Goal: Task Accomplishment & Management: Use online tool/utility

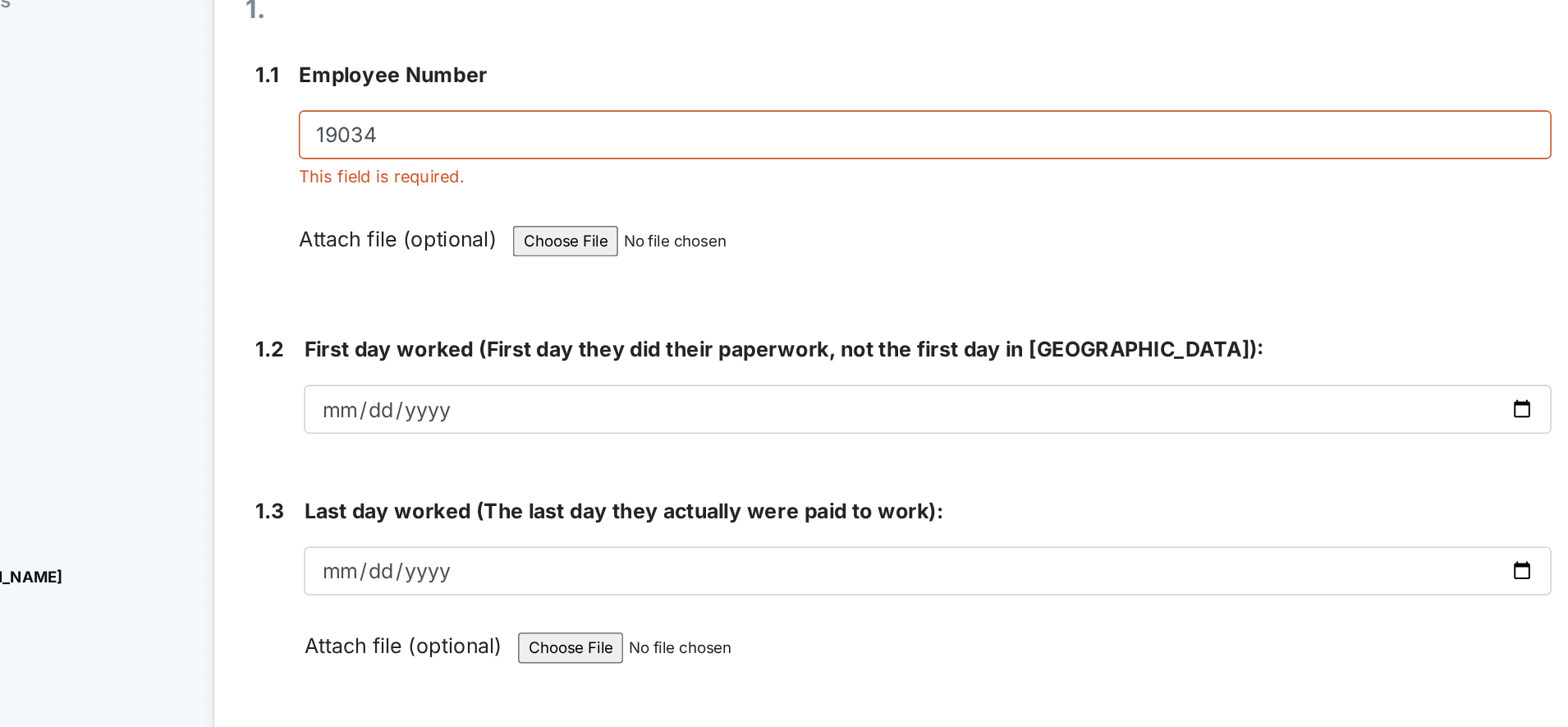
scroll to position [40, 0]
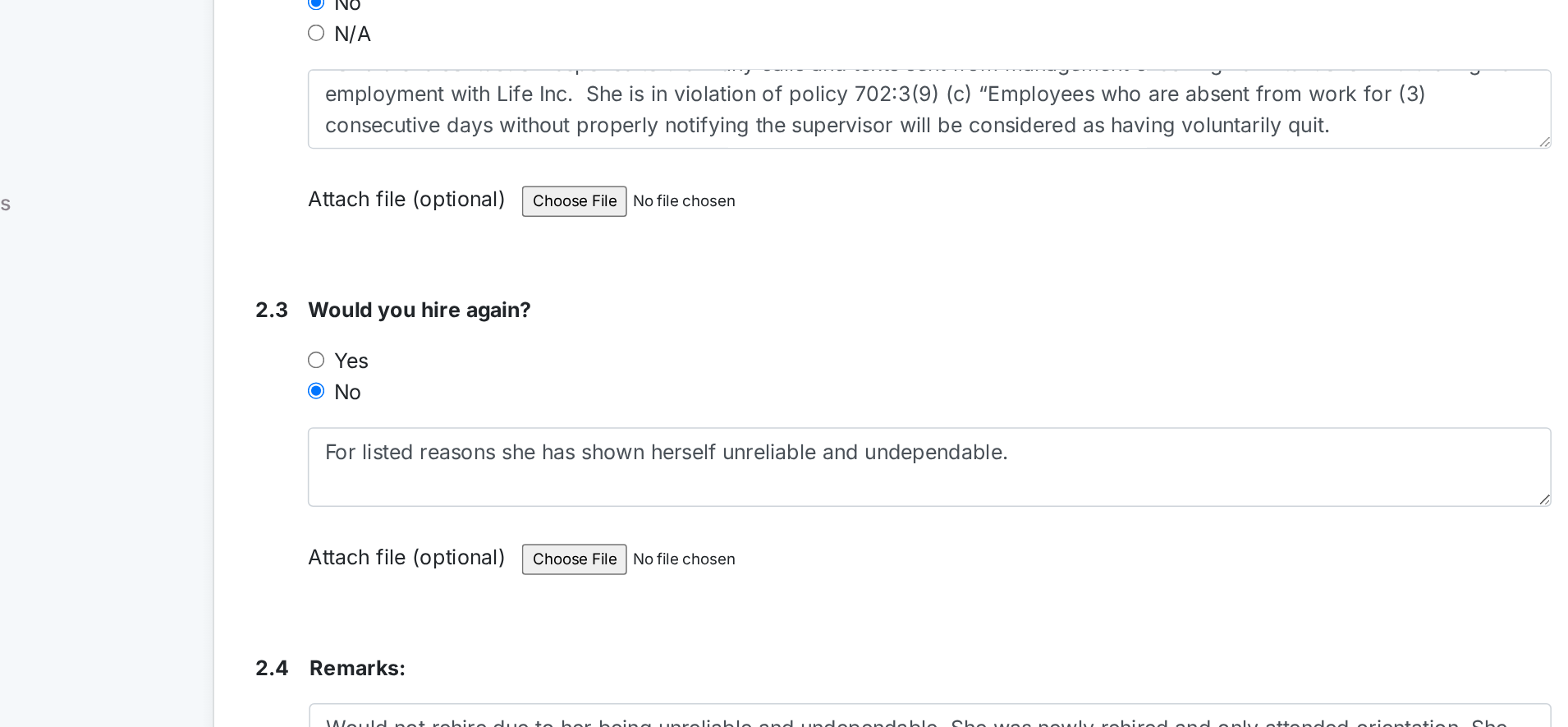
scroll to position [1178, 0]
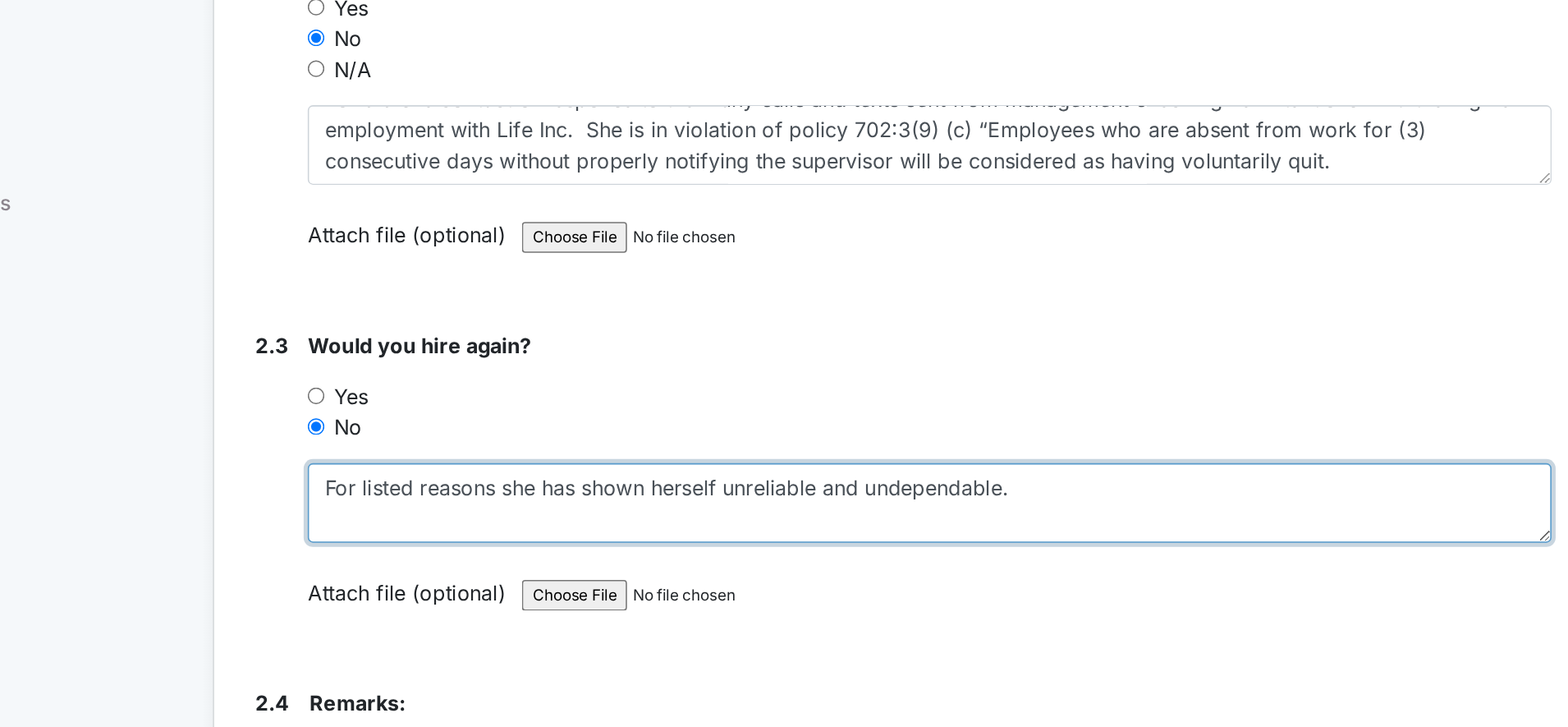
click at [797, 444] on textarea "For listed reasons she has shown herself unreliable and undependable." at bounding box center [719, 453] width 797 height 51
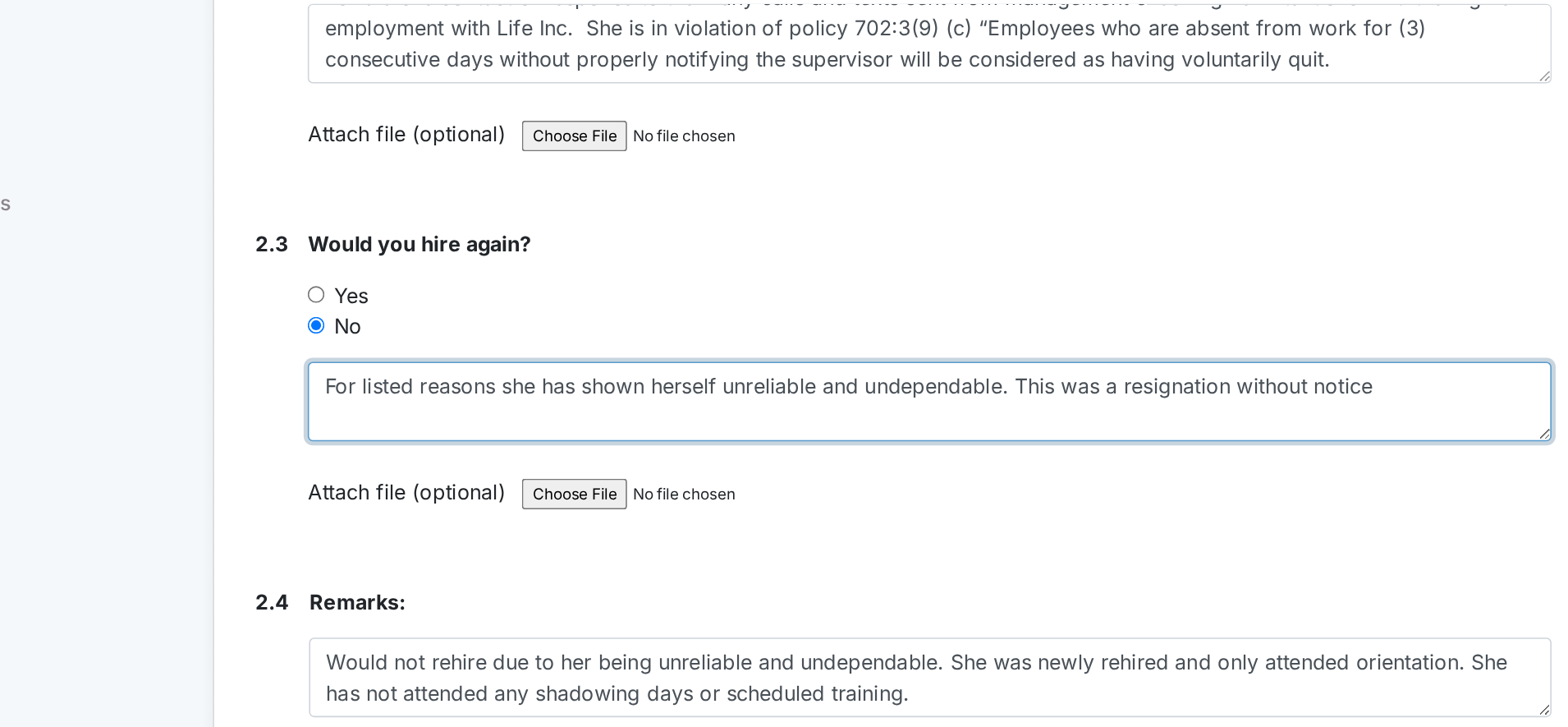
scroll to position [1243, 0]
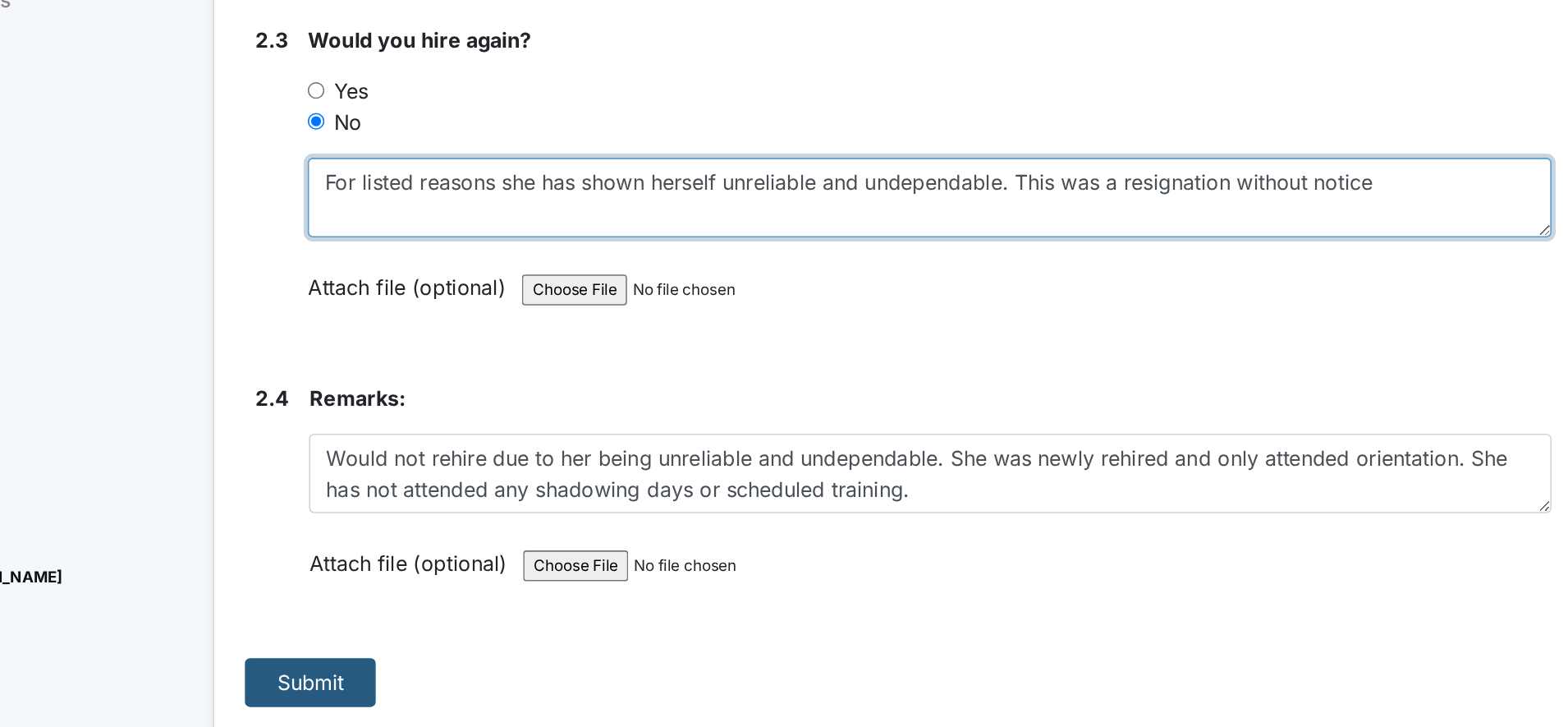
type textarea "For listed reasons she has shown herself unreliable and undependable. This was …"
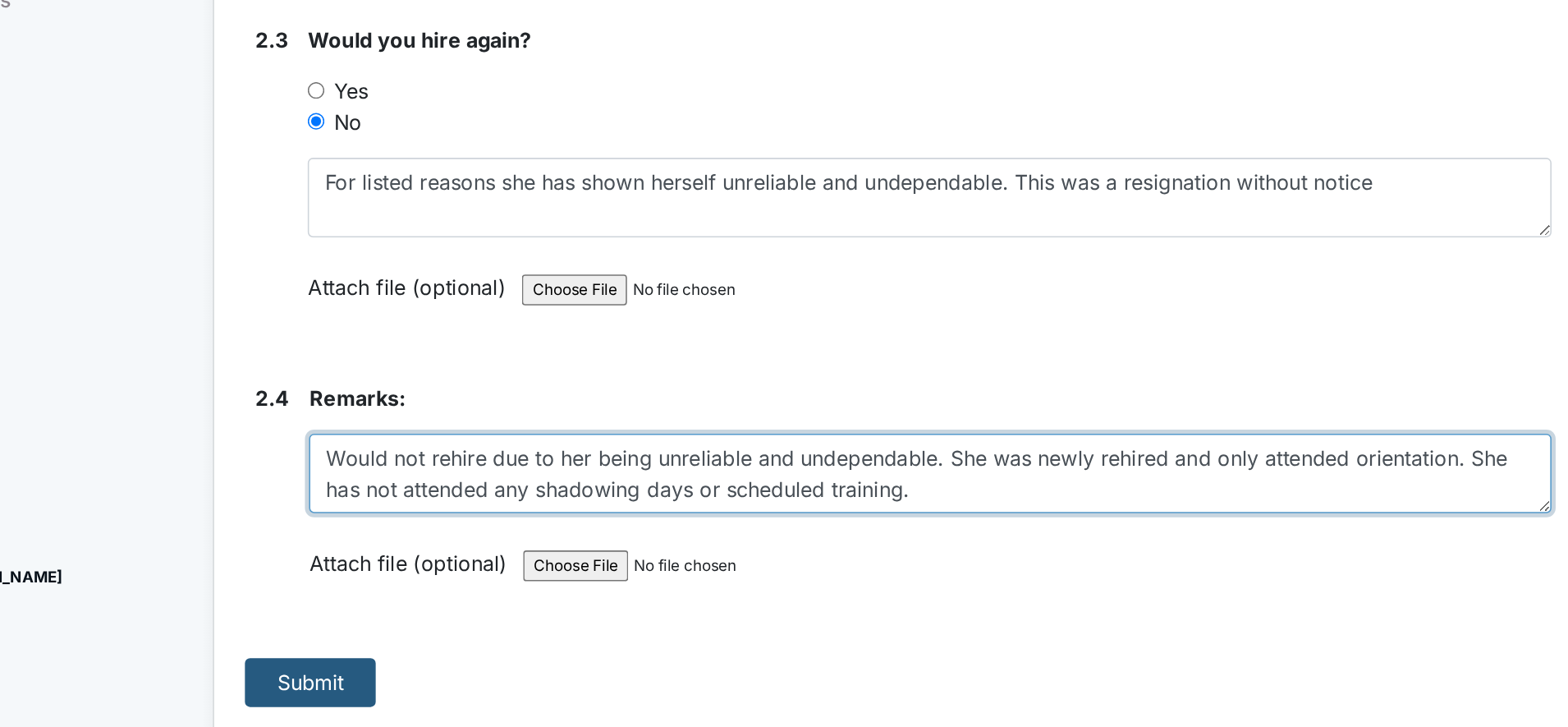
click at [723, 576] on textarea "Would not rehire due to her being unreliable and undependable. She was newly re…" at bounding box center [719, 564] width 796 height 51
type textarea "Would not rehire due to her being unreliable and undependable. She was newly re…"
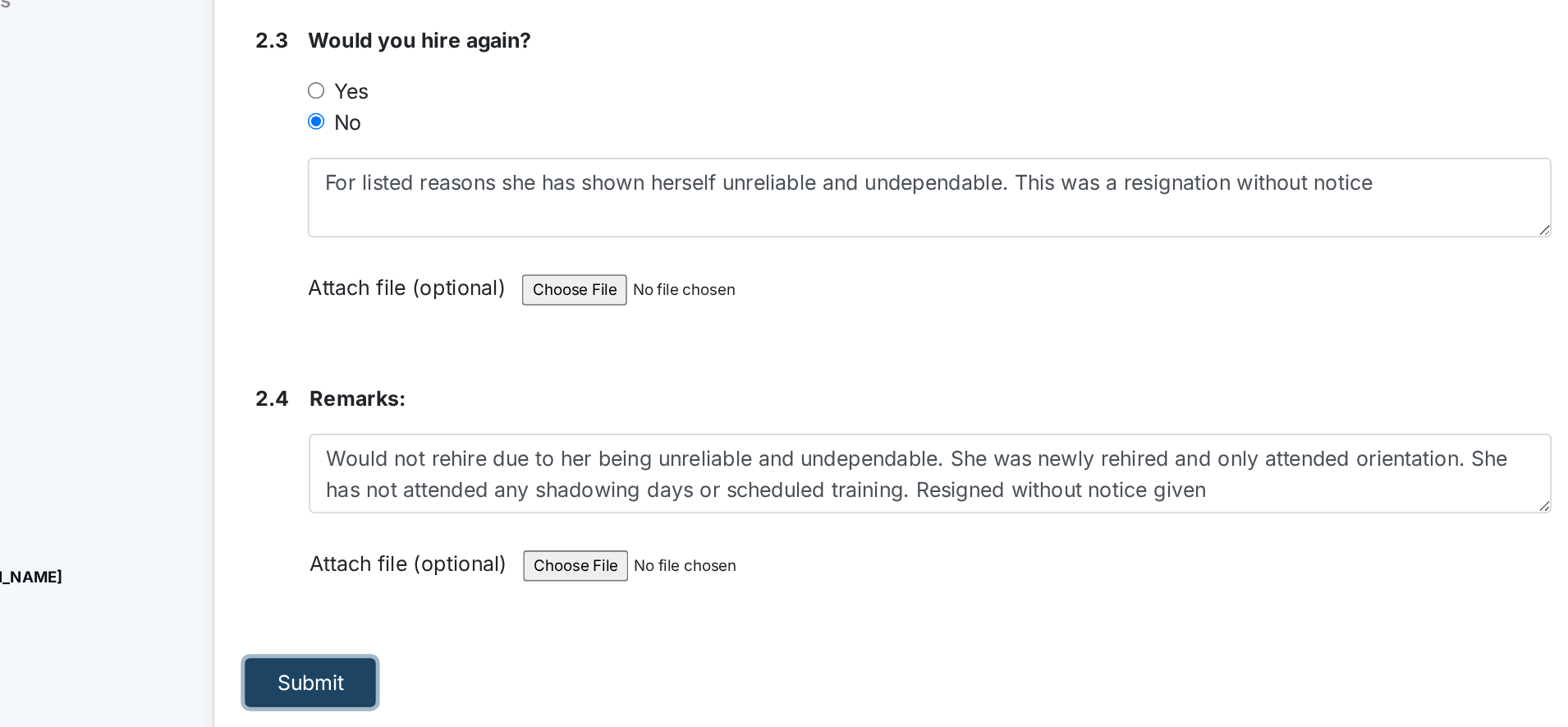
click at [337, 698] on button "Submit" at bounding box center [323, 697] width 84 height 31
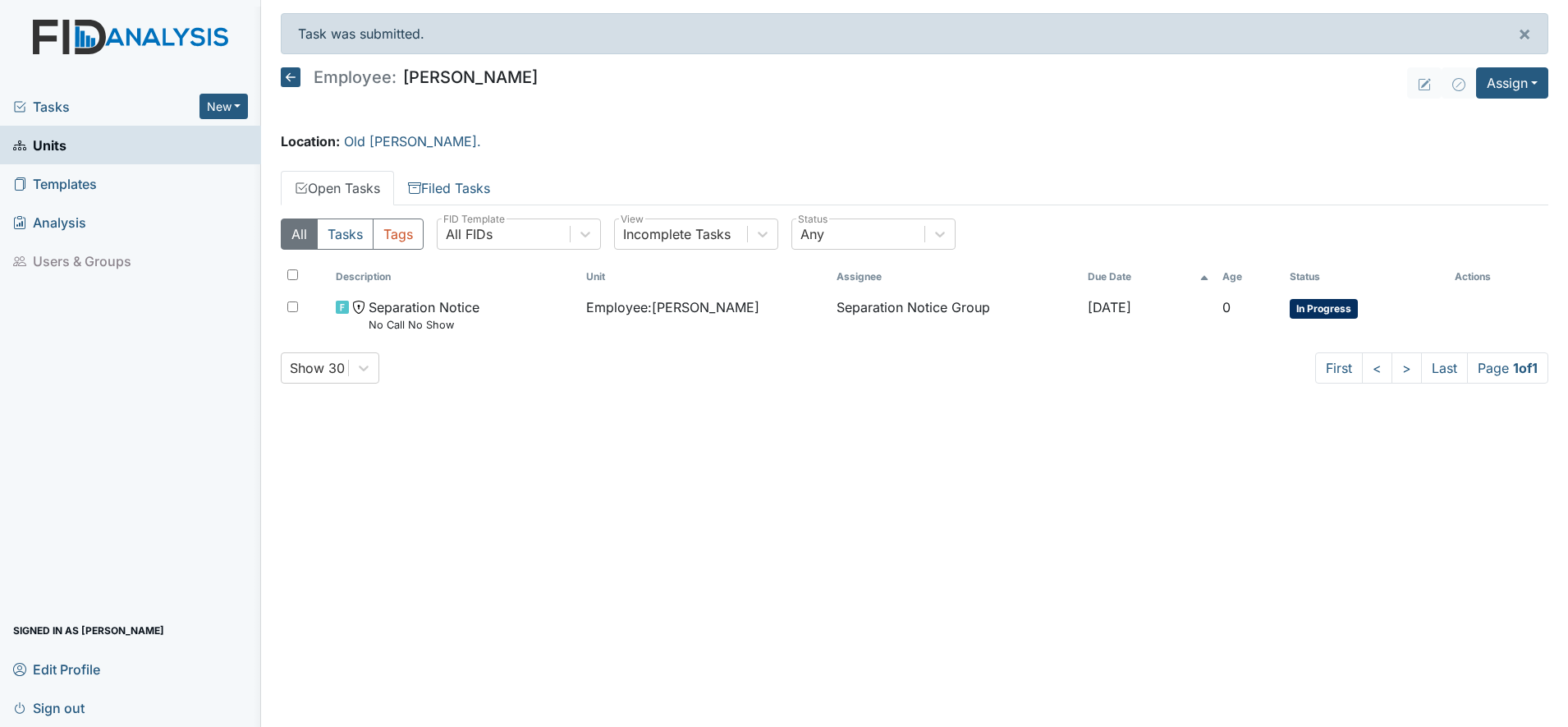
click at [294, 78] on icon at bounding box center [291, 77] width 19 height 19
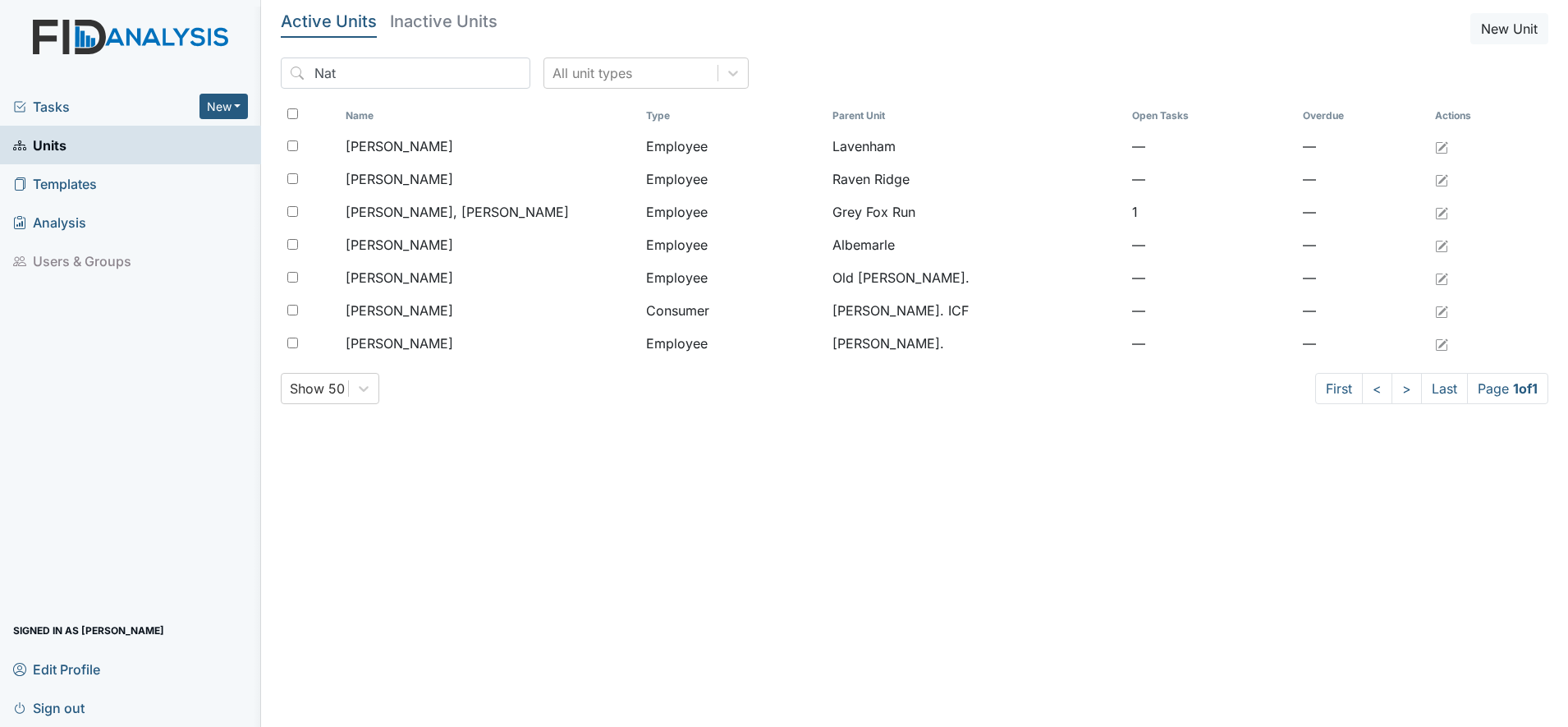
click at [48, 141] on span "Units" at bounding box center [40, 145] width 54 height 26
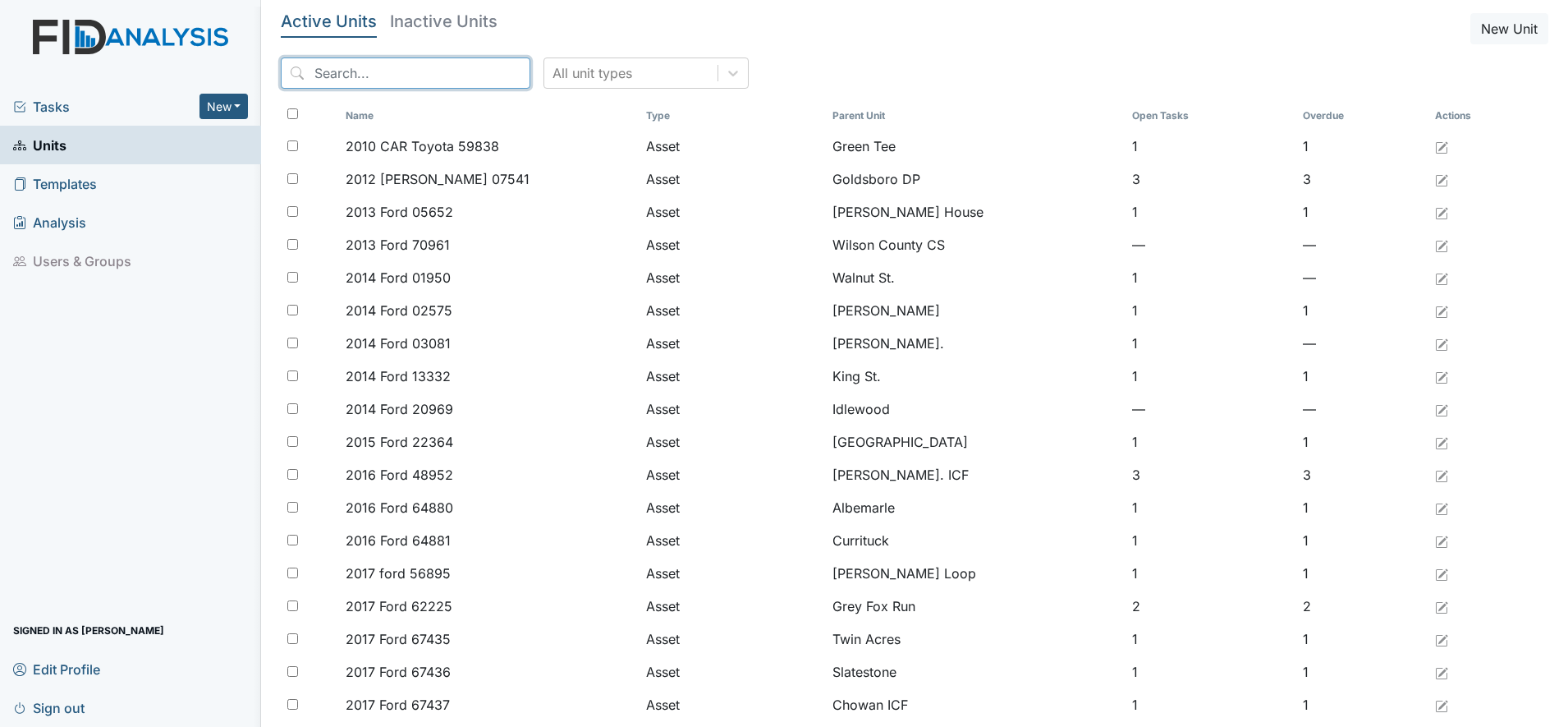
click at [380, 75] on input "search" at bounding box center [405, 72] width 249 height 31
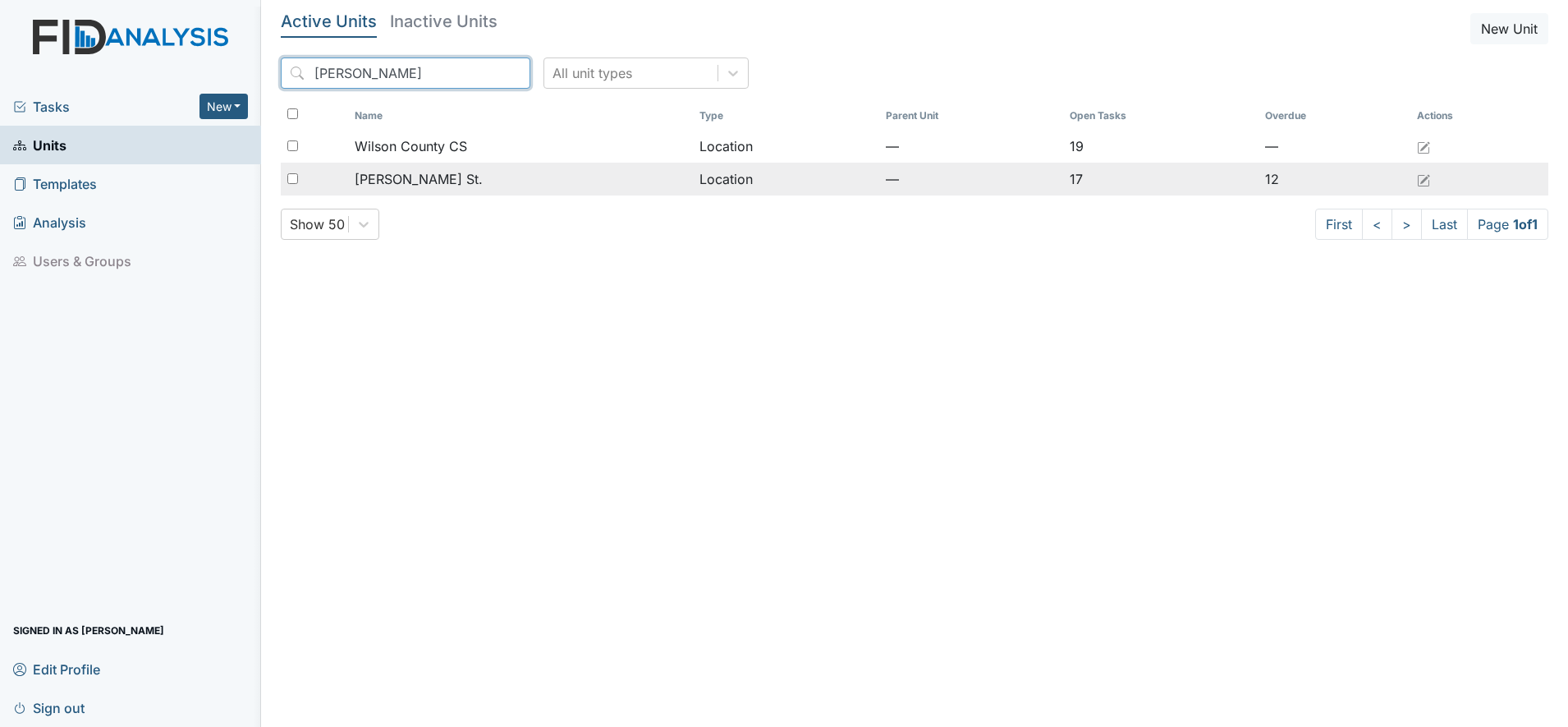
type input "wilson"
click at [383, 170] on span "[PERSON_NAME] St." at bounding box center [418, 179] width 128 height 19
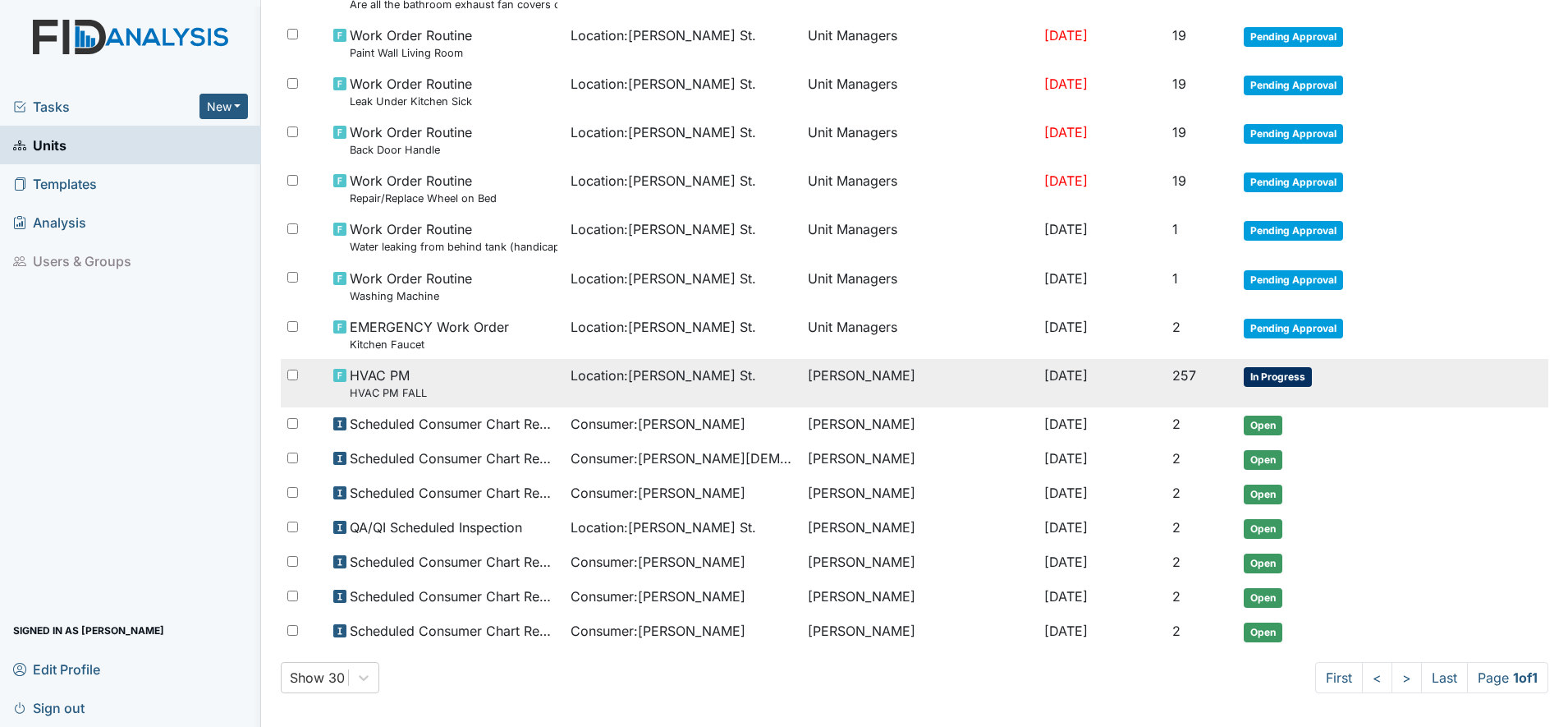
scroll to position [642, 0]
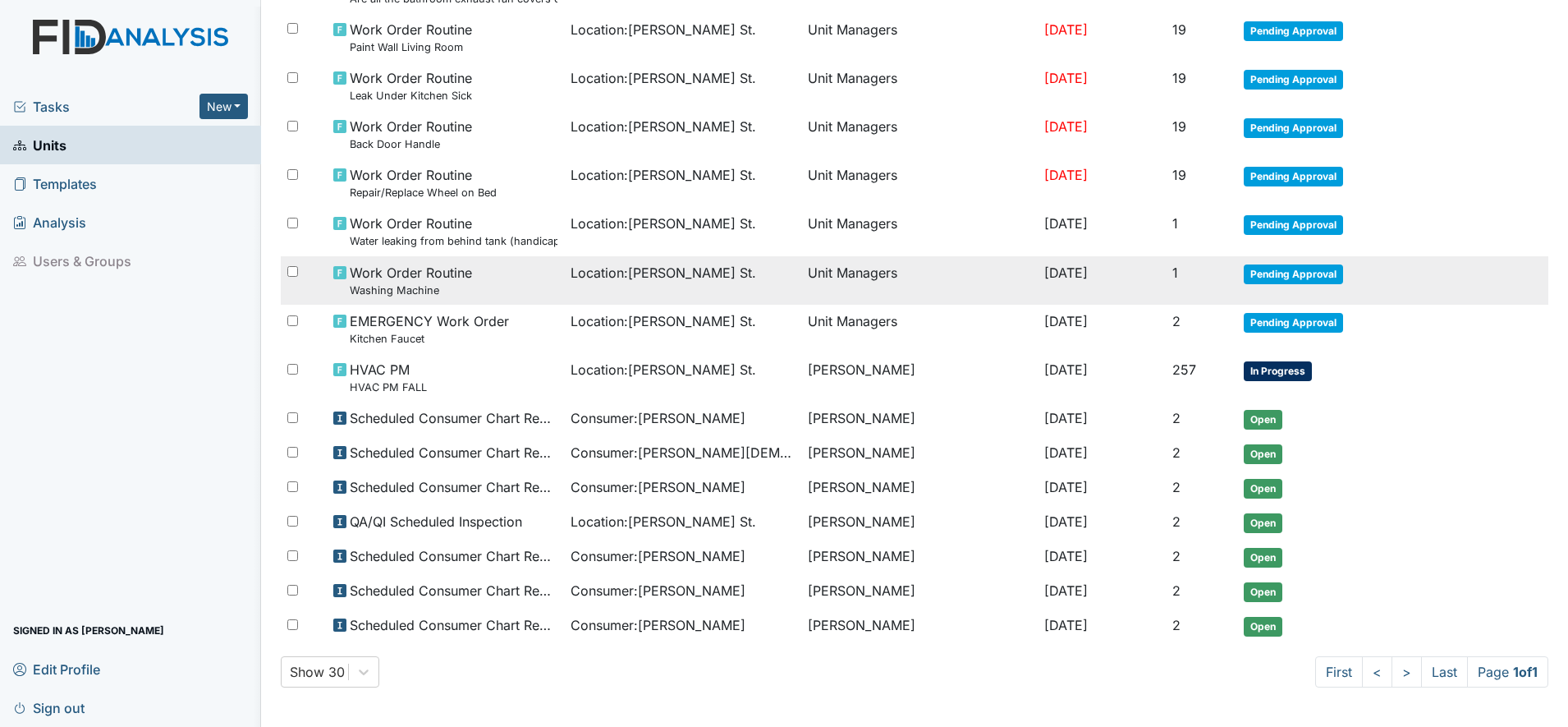
click at [628, 271] on span "Location : Wilson St." at bounding box center [664, 272] width 186 height 19
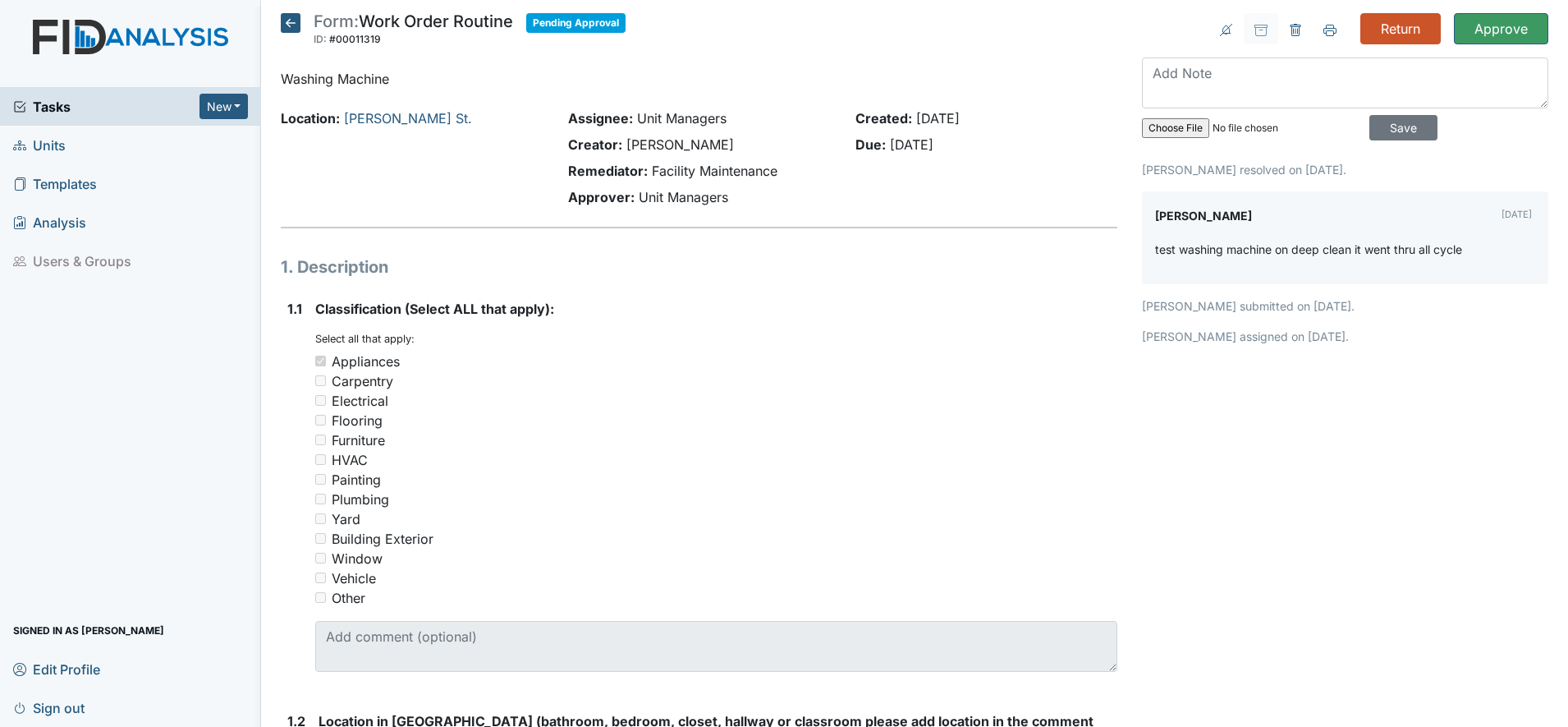
click at [286, 26] on icon at bounding box center [291, 23] width 19 height 19
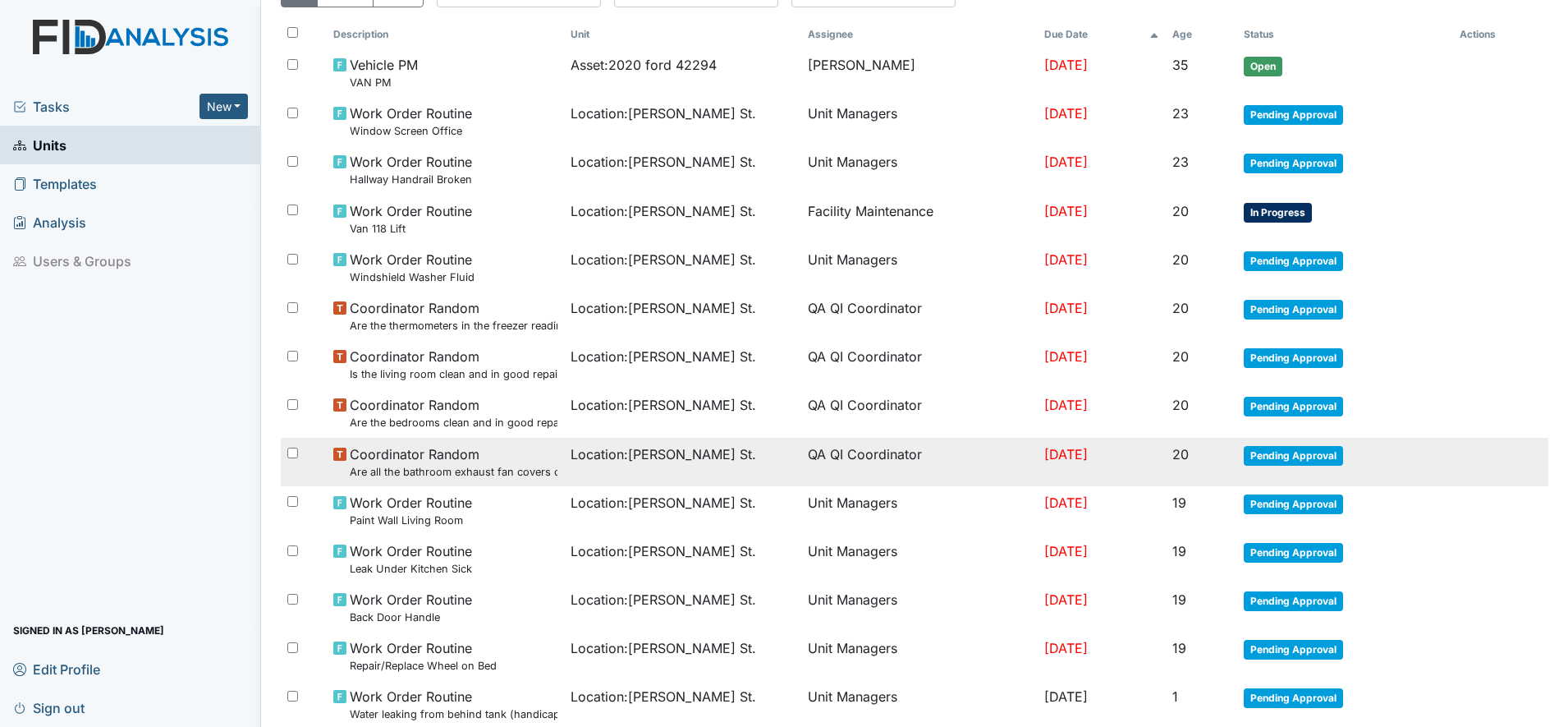
scroll to position [205, 0]
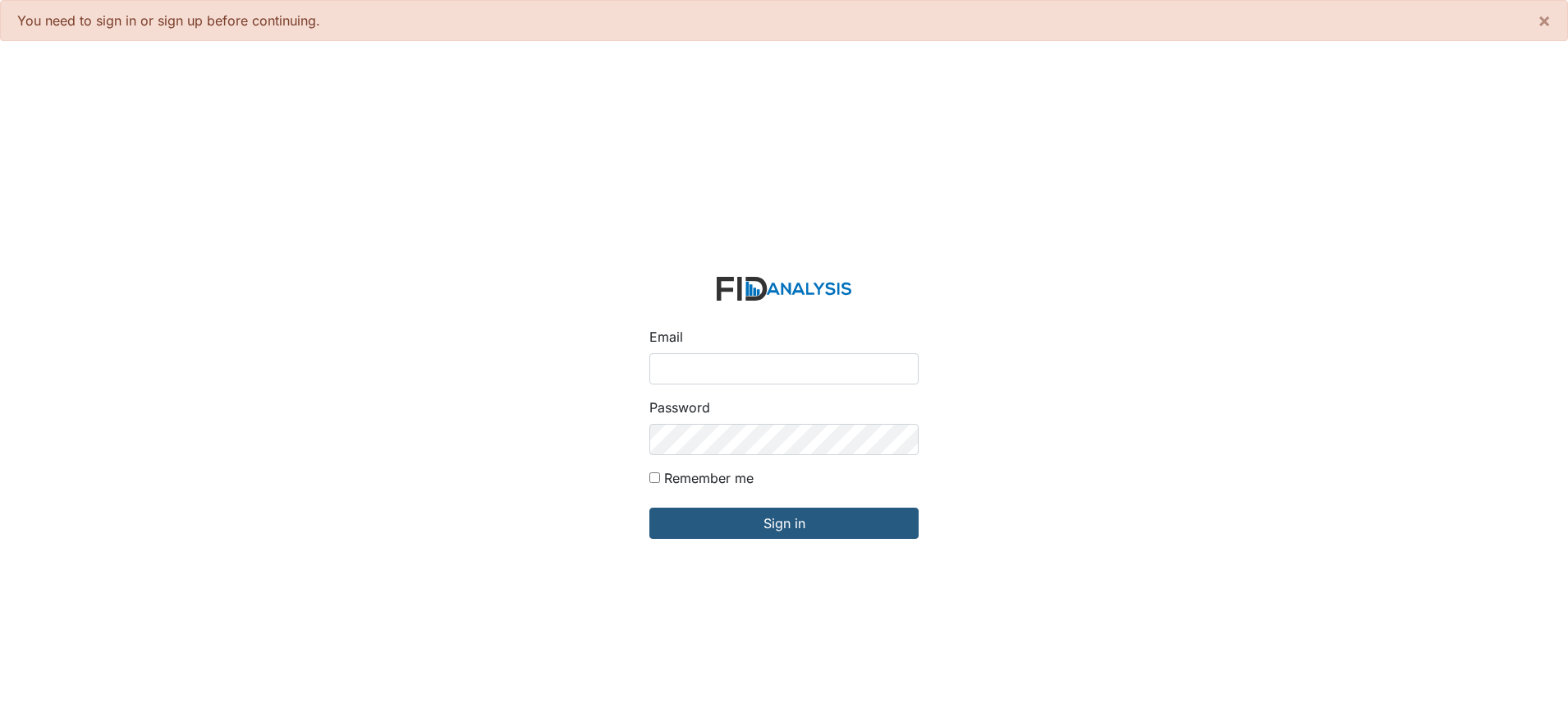
click at [705, 367] on input "Email" at bounding box center [784, 368] width 270 height 31
type input "[EMAIL_ADDRESS][DOMAIN_NAME]"
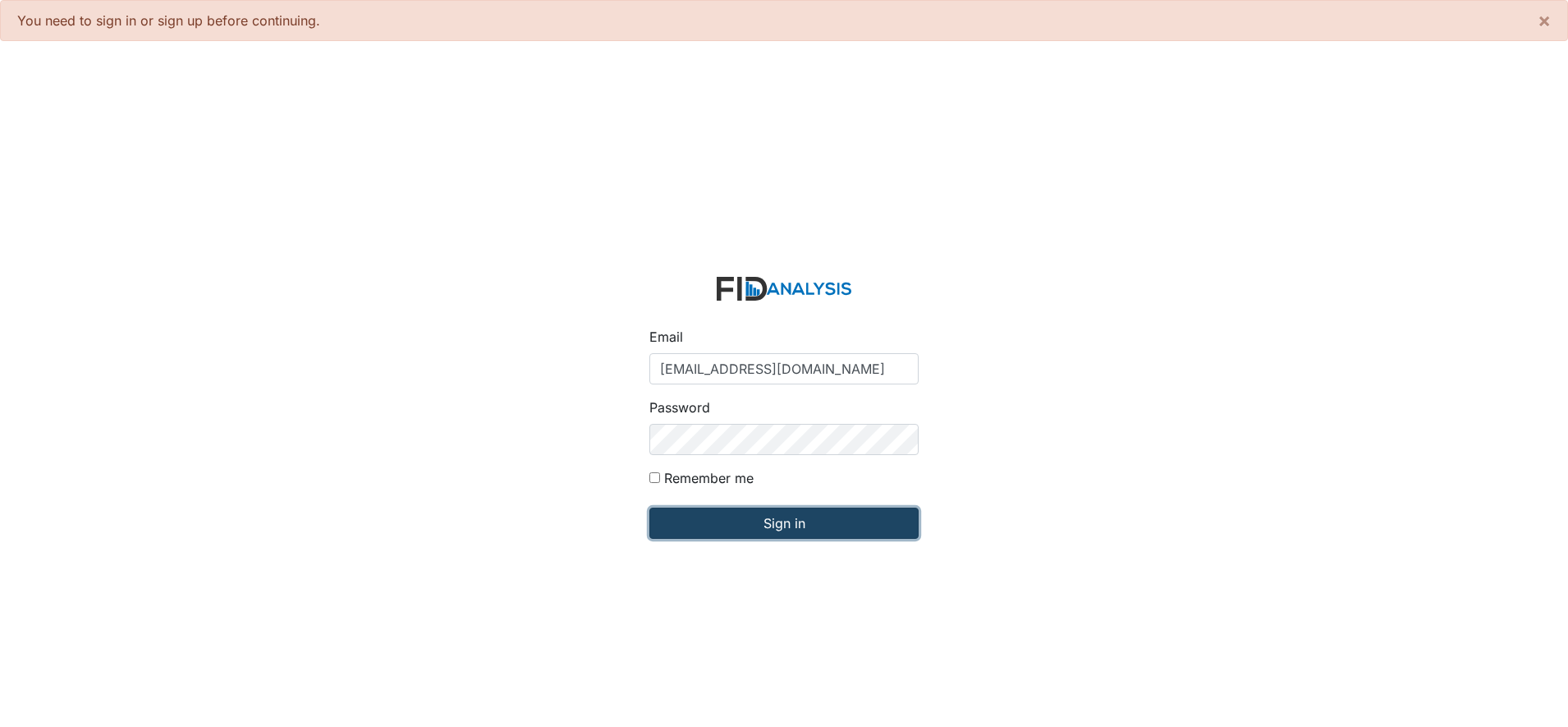
click at [769, 531] on input "Sign in" at bounding box center [784, 523] width 270 height 31
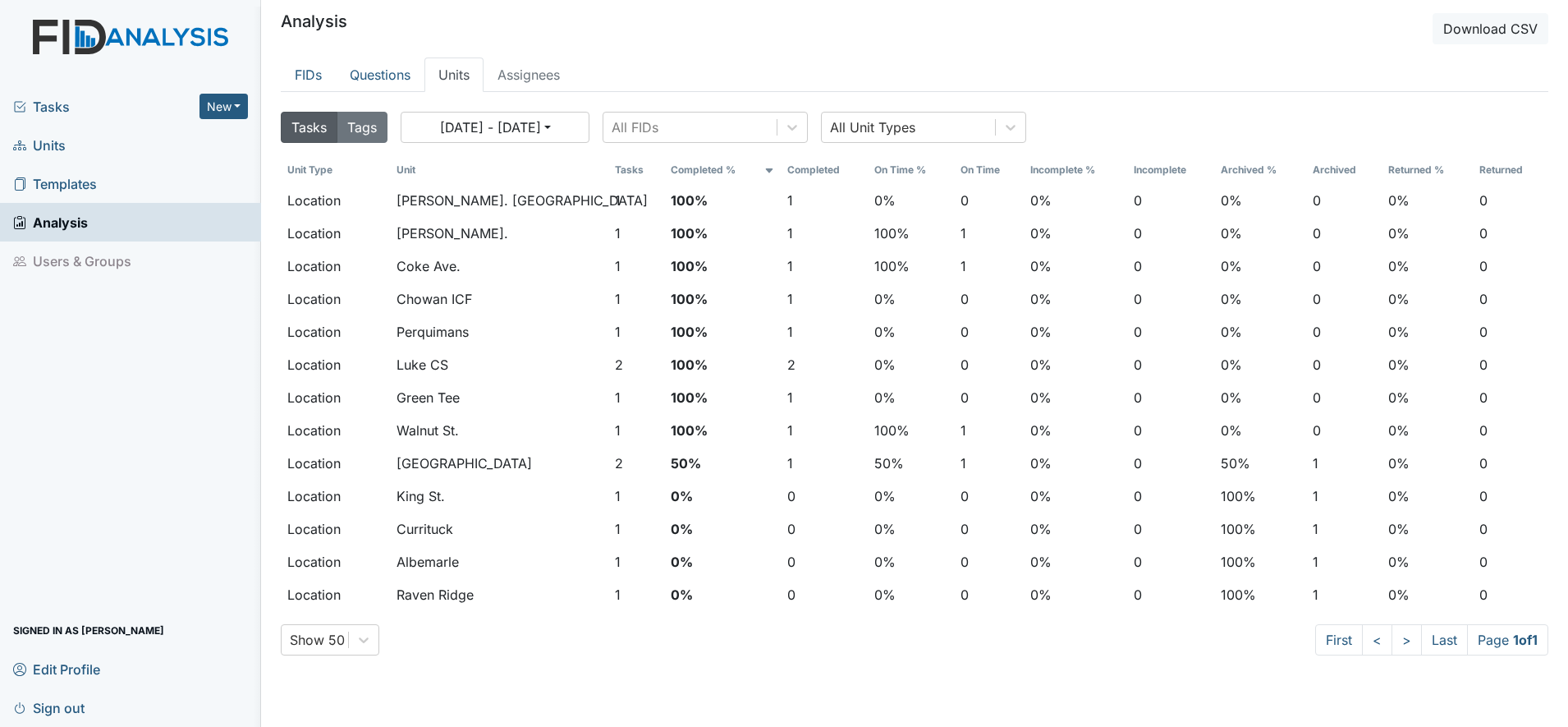
click at [54, 144] on span "Units" at bounding box center [40, 145] width 53 height 26
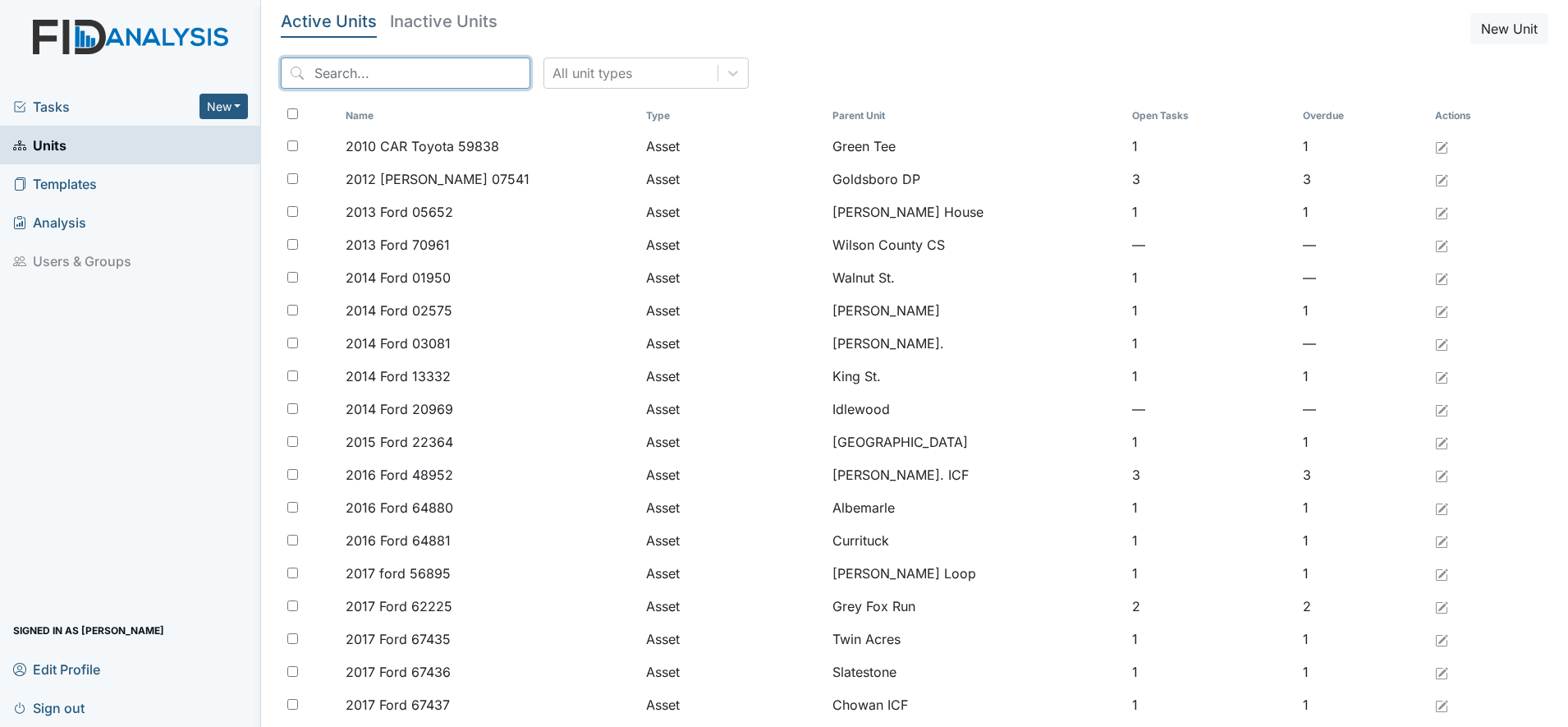
click at [330, 77] on input "search" at bounding box center [405, 72] width 249 height 31
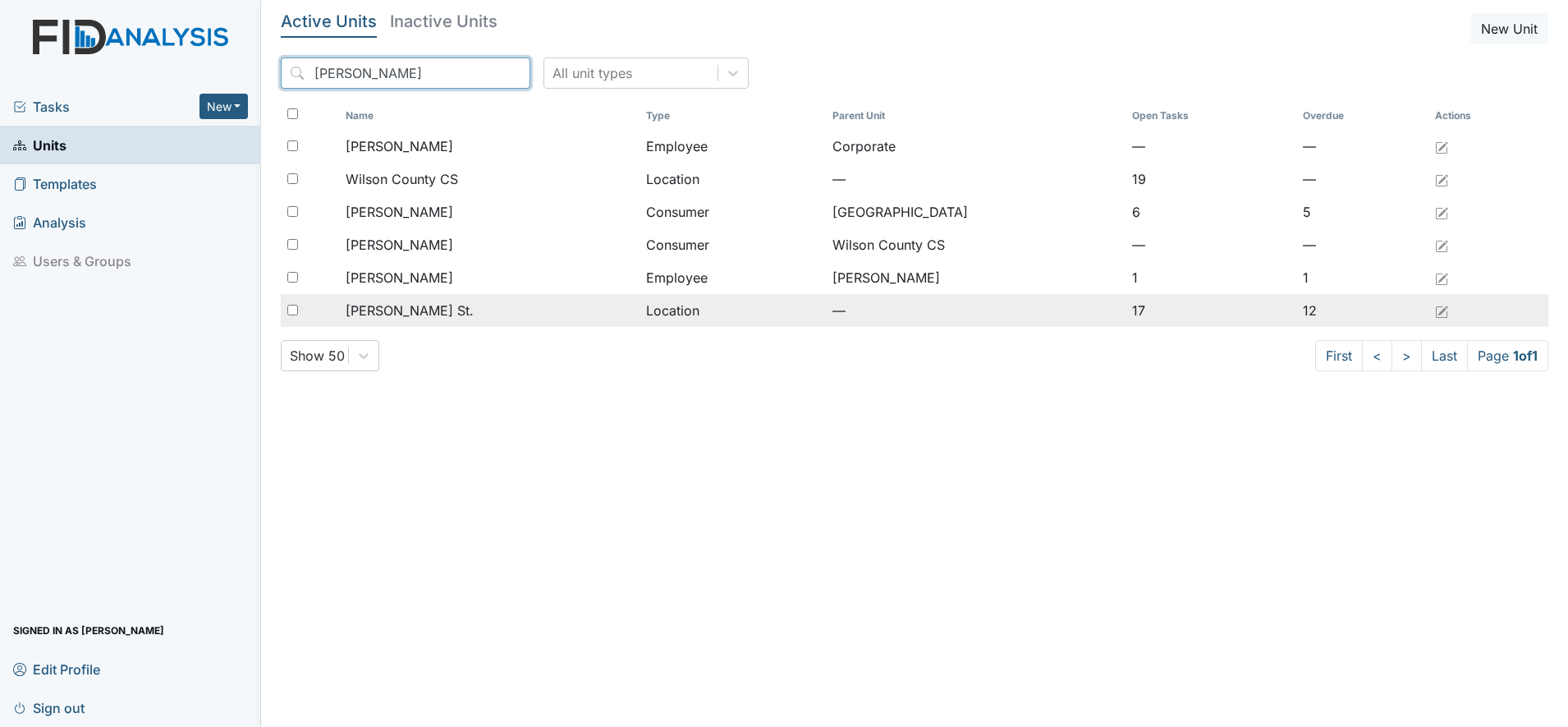
type input "wilson"
click at [357, 303] on span "[PERSON_NAME] St." at bounding box center [409, 310] width 128 height 19
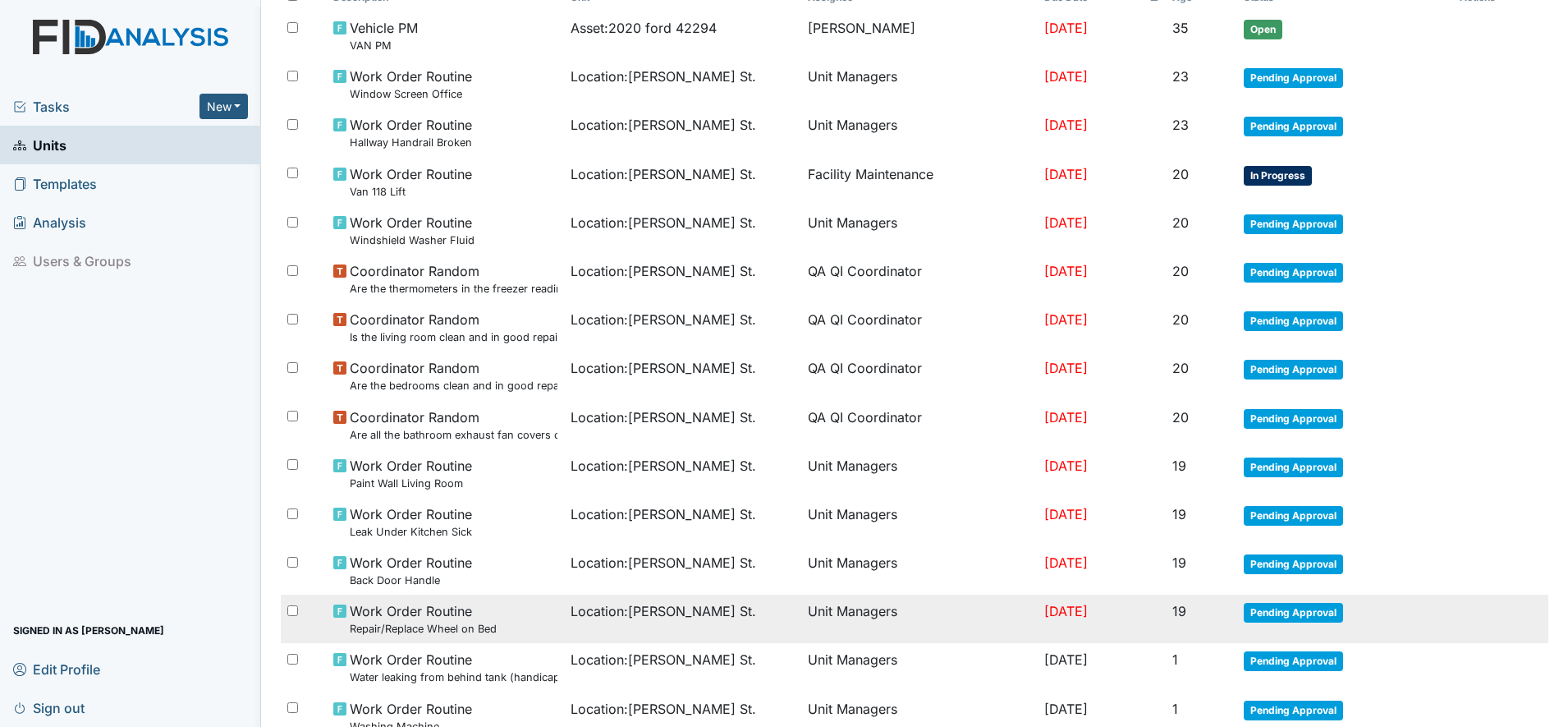
scroll to position [102, 0]
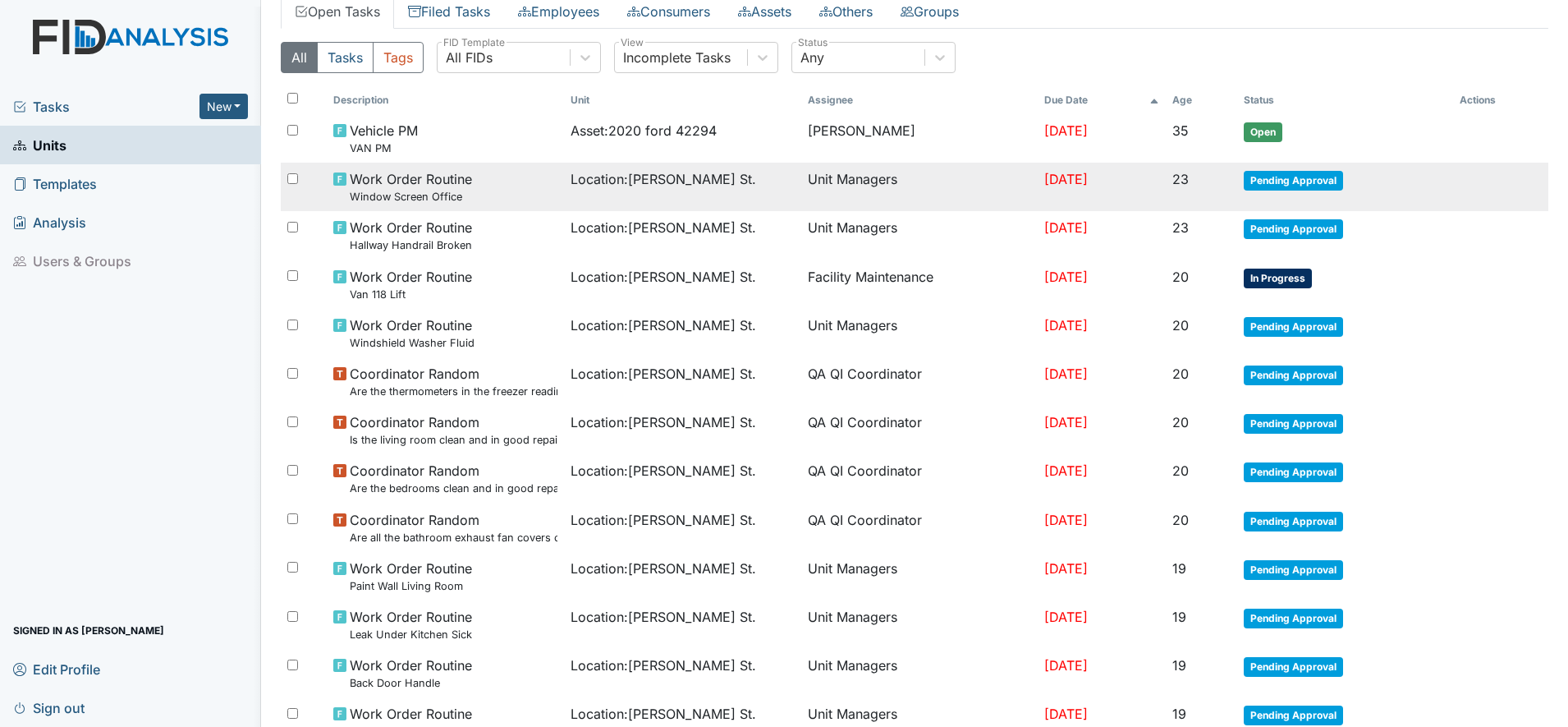
click at [451, 187] on span "Work Order Routine Window Screen Office" at bounding box center [411, 187] width 123 height 35
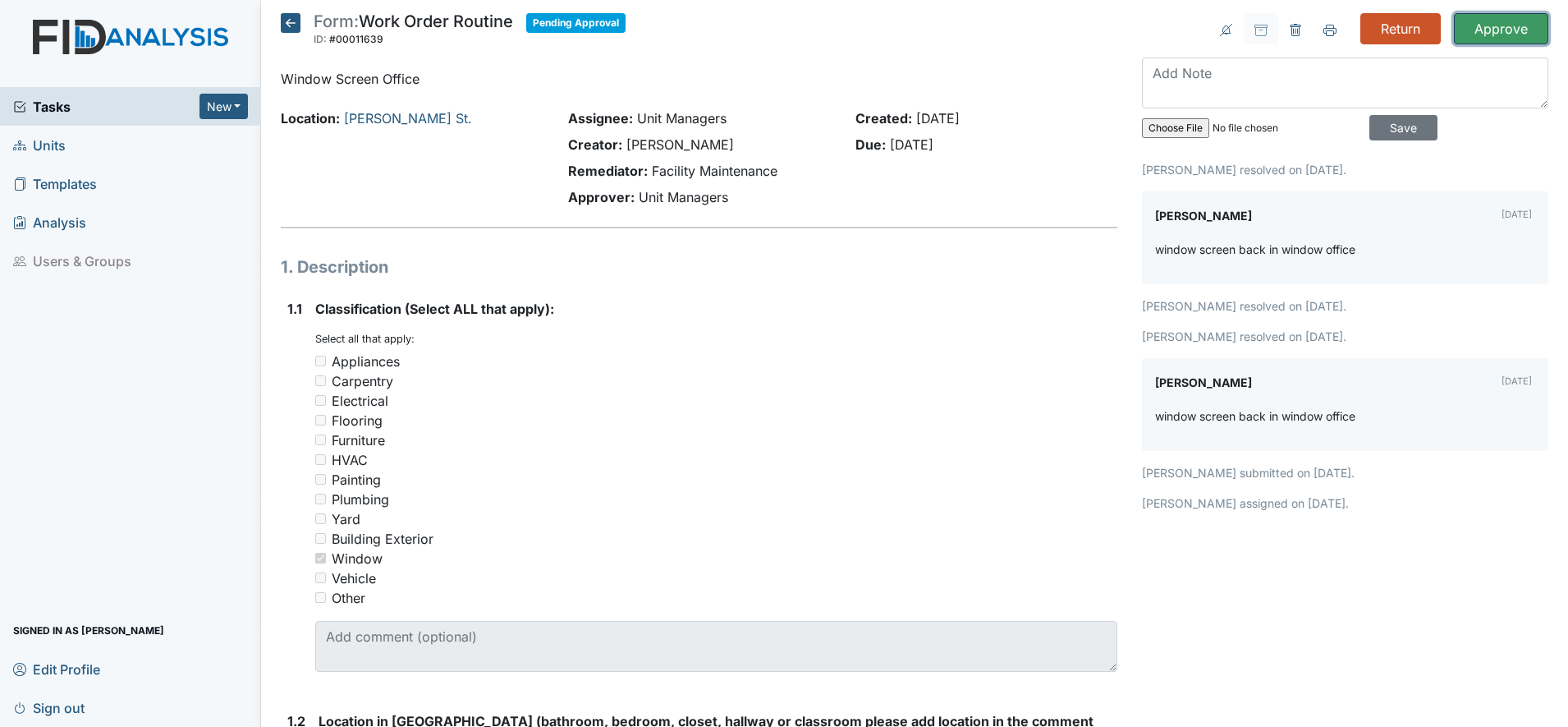
click at [1488, 30] on input "Approve" at bounding box center [1501, 28] width 94 height 31
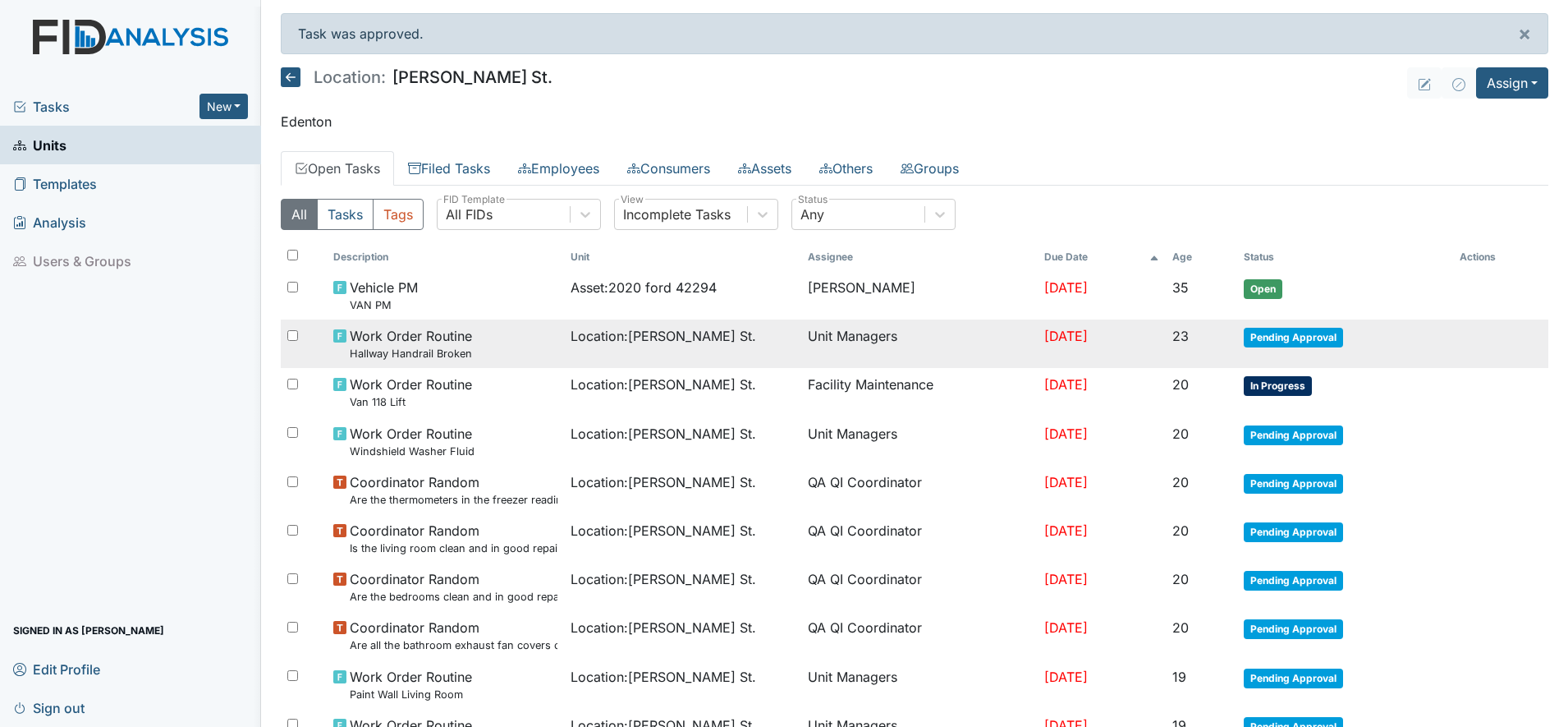
click at [650, 325] on td "Location : [PERSON_NAME][GEOGRAPHIC_DATA]." at bounding box center [682, 343] width 237 height 48
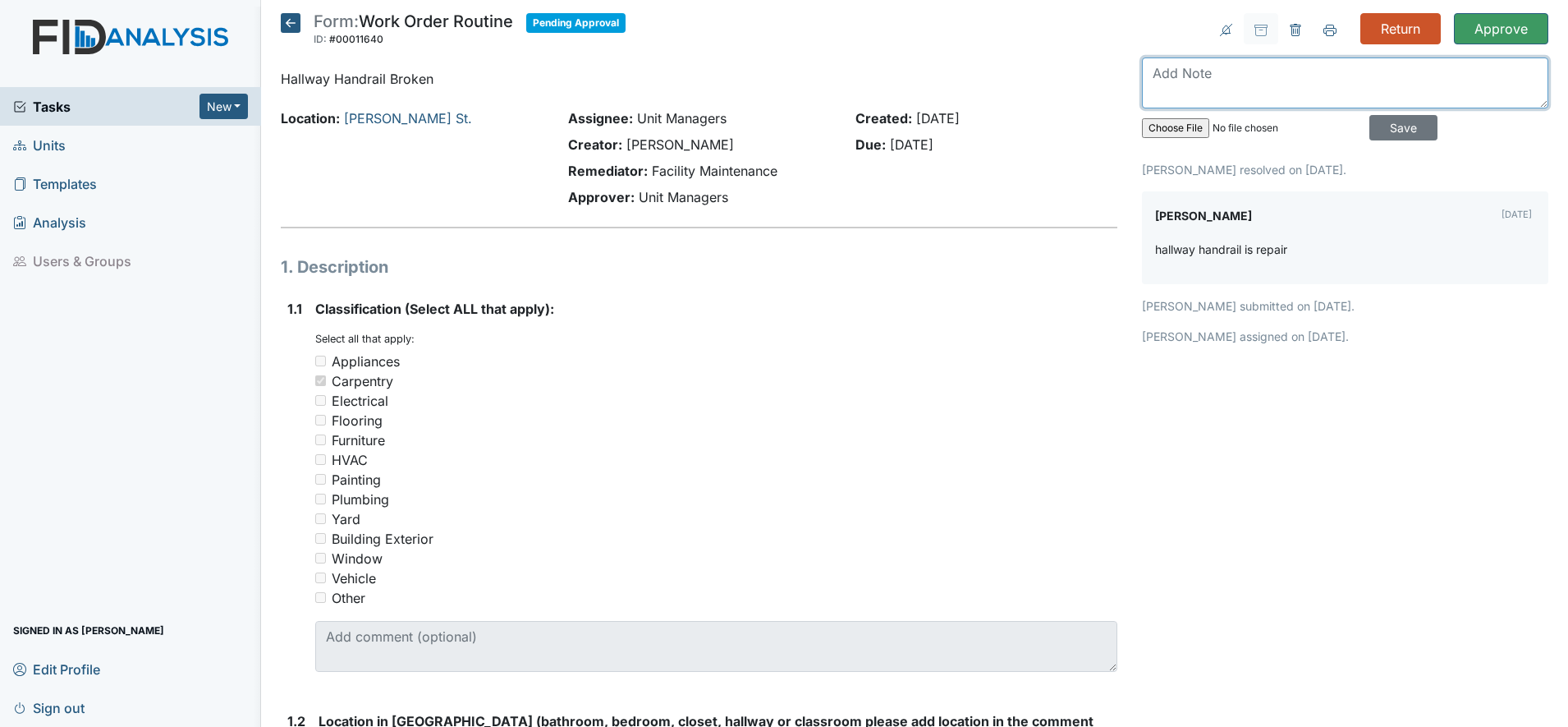
click at [1166, 77] on textarea at bounding box center [1345, 83] width 406 height 51
type textarea "Glue is not holding well. Handrail support needs to be replaced."
click at [1384, 126] on input "Save" at bounding box center [1403, 127] width 68 height 26
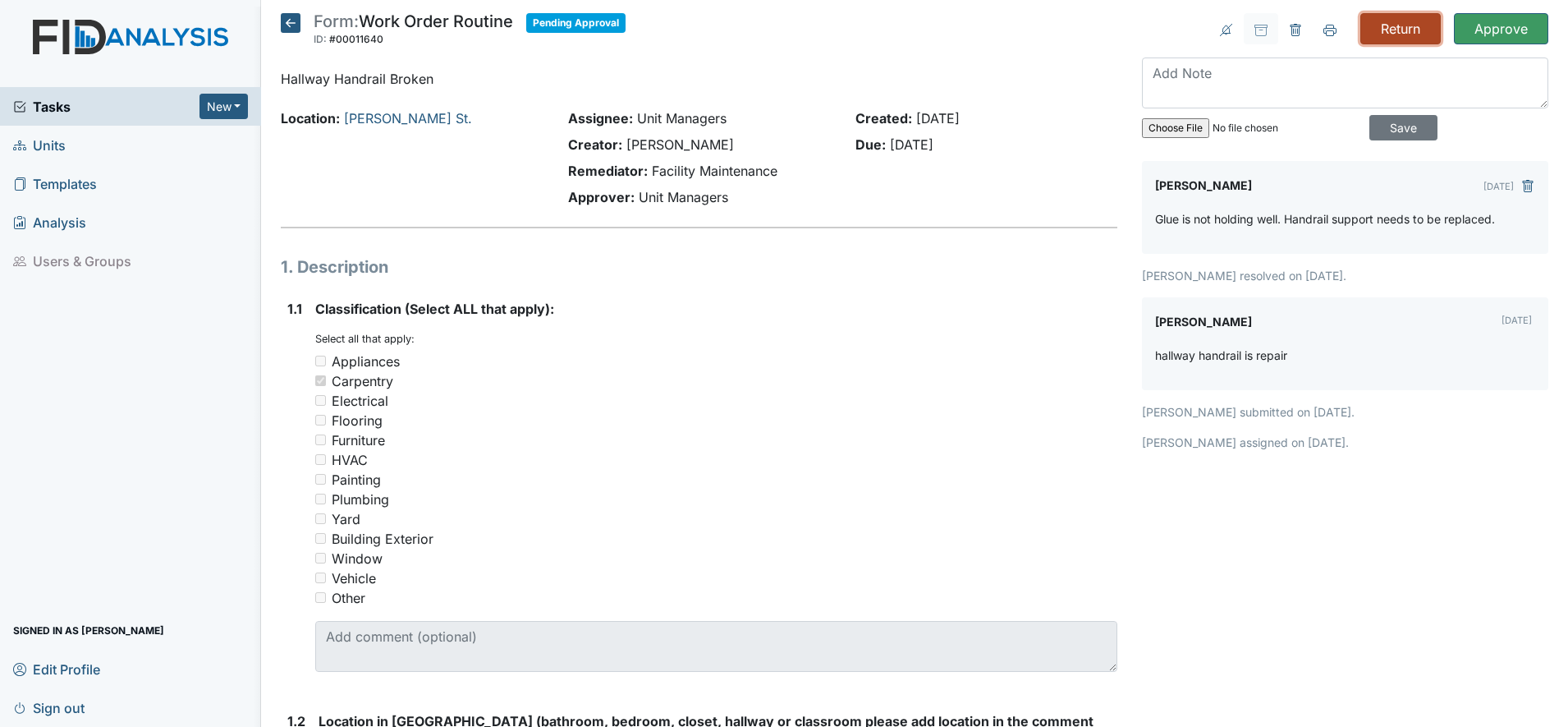
click at [1376, 25] on input "Return" at bounding box center [1401, 28] width 80 height 31
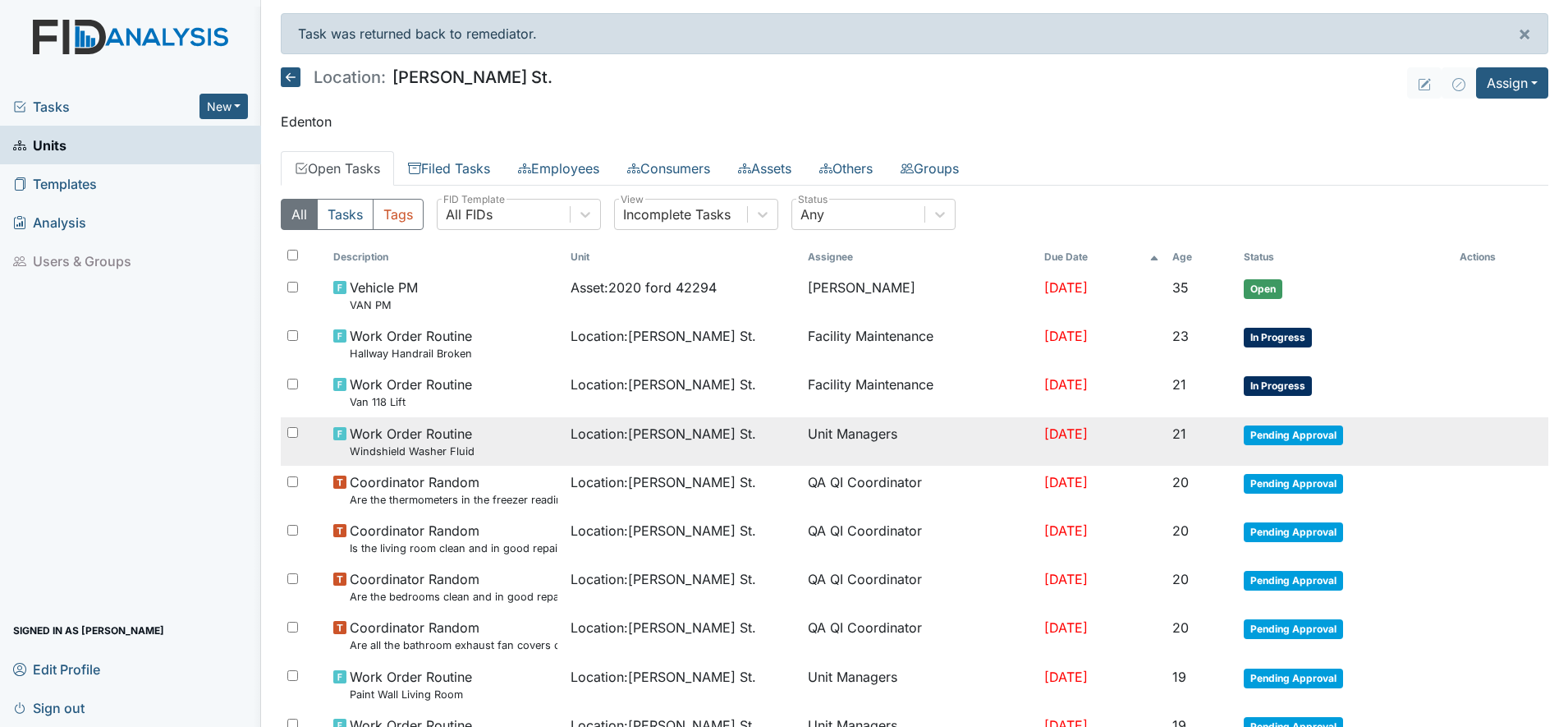
scroll to position [102, 0]
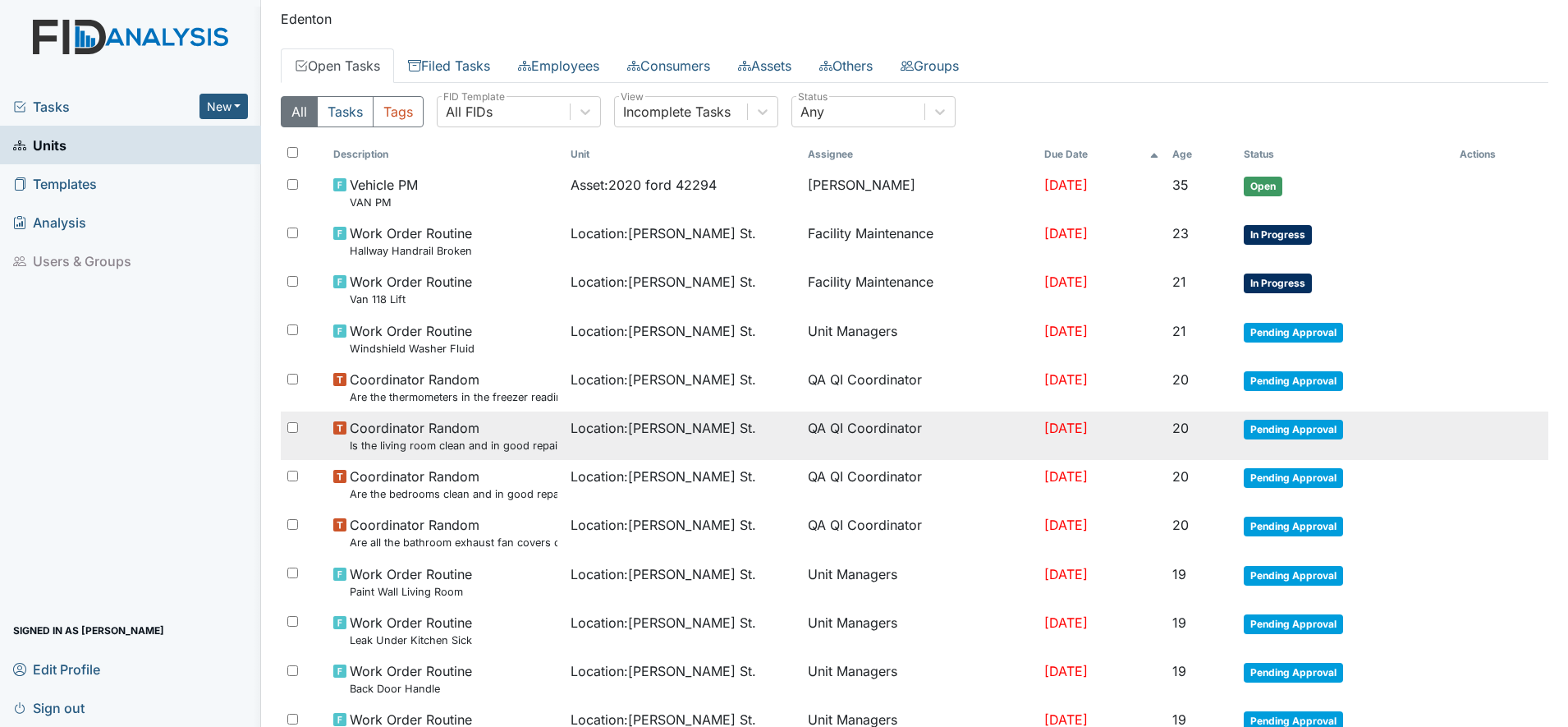
click at [470, 439] on small "Is the living room clean and in good repair?" at bounding box center [454, 446] width 208 height 16
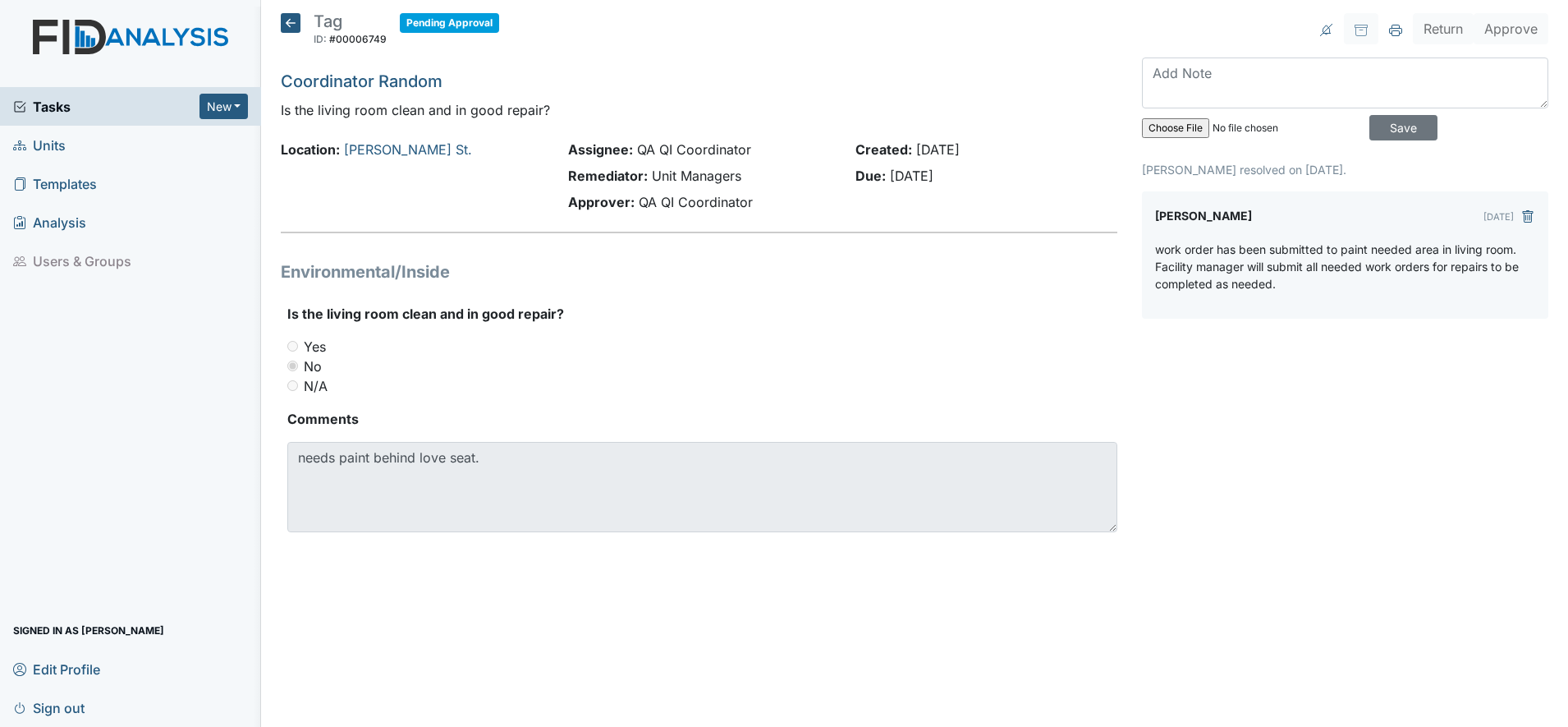
click at [286, 20] on icon at bounding box center [291, 23] width 19 height 19
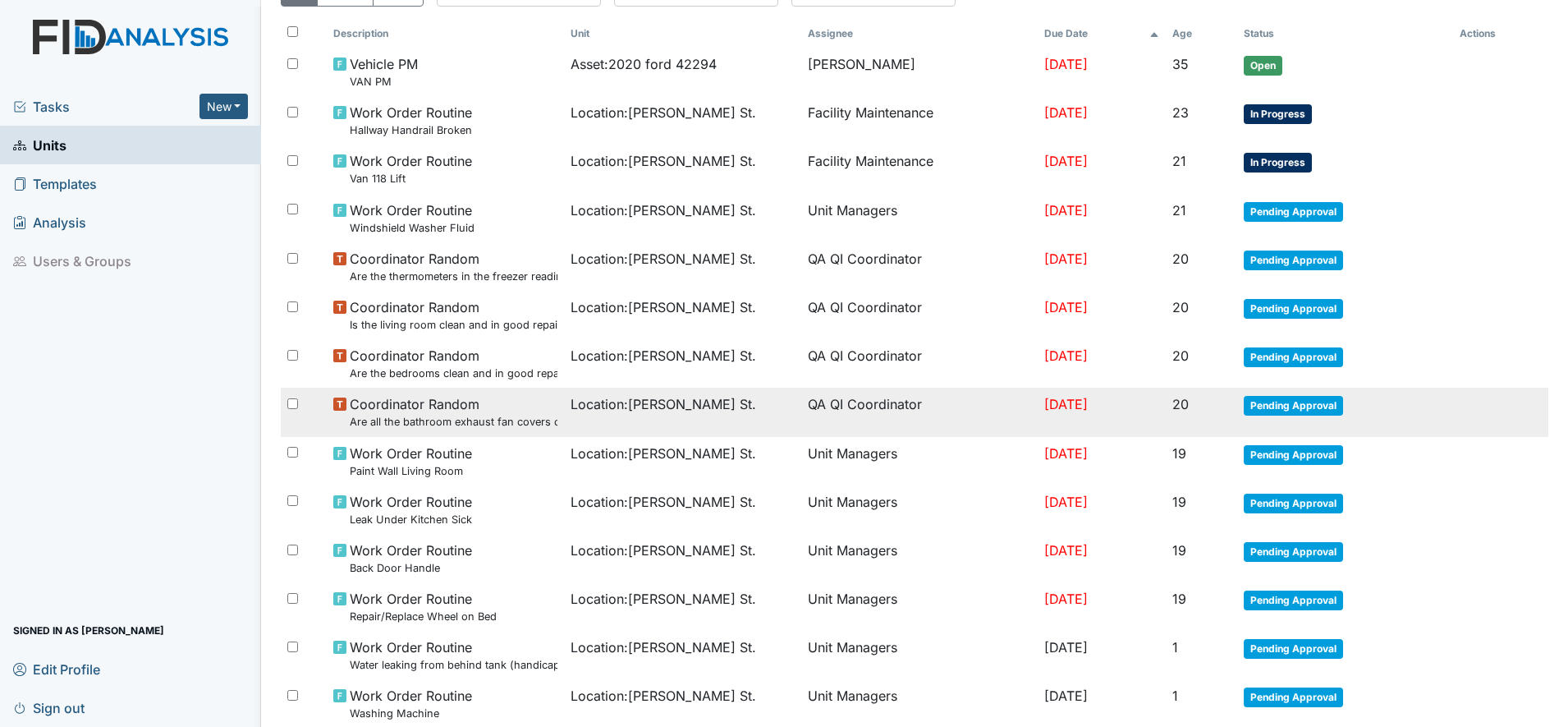
scroll to position [205, 0]
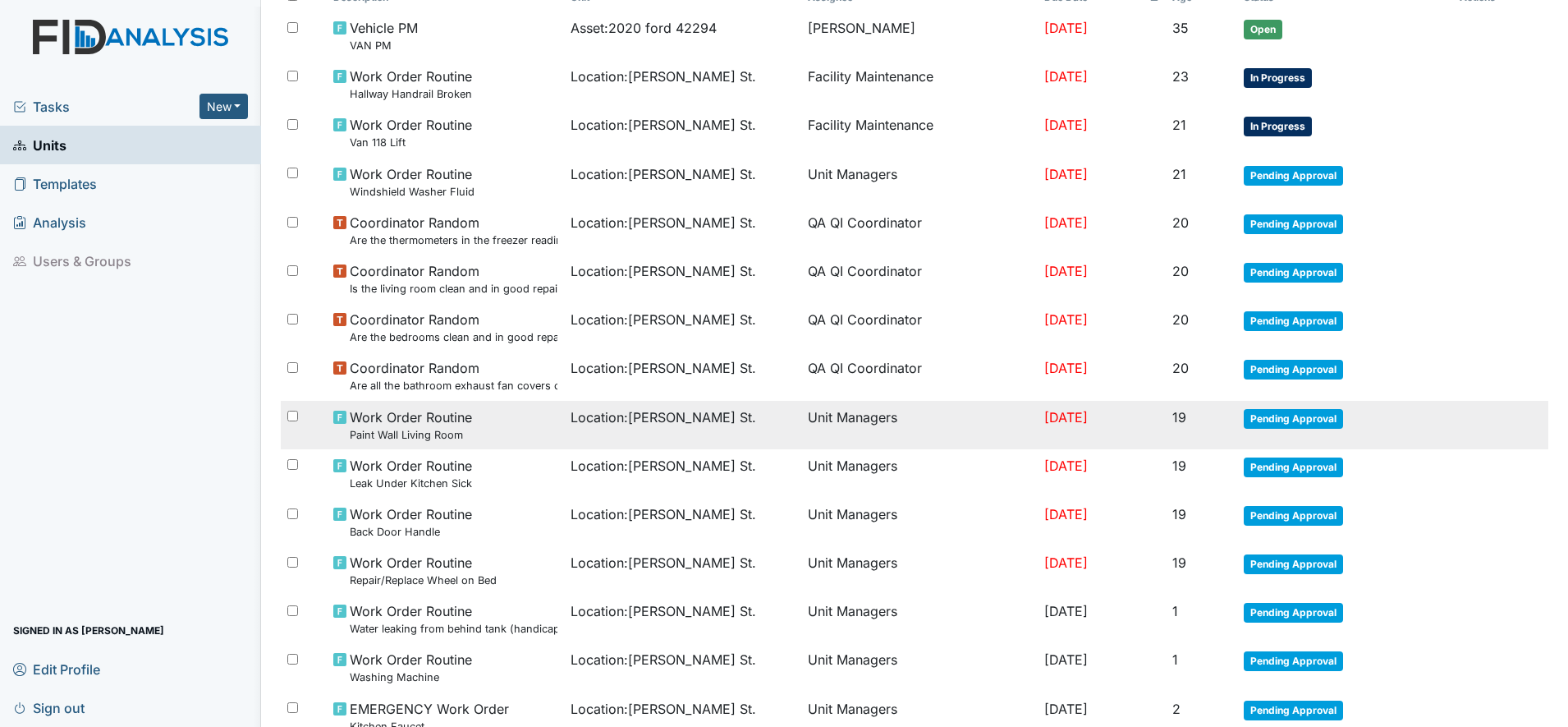
click at [457, 425] on span "Work Order Routine Paint Wall Living Room" at bounding box center [411, 425] width 123 height 35
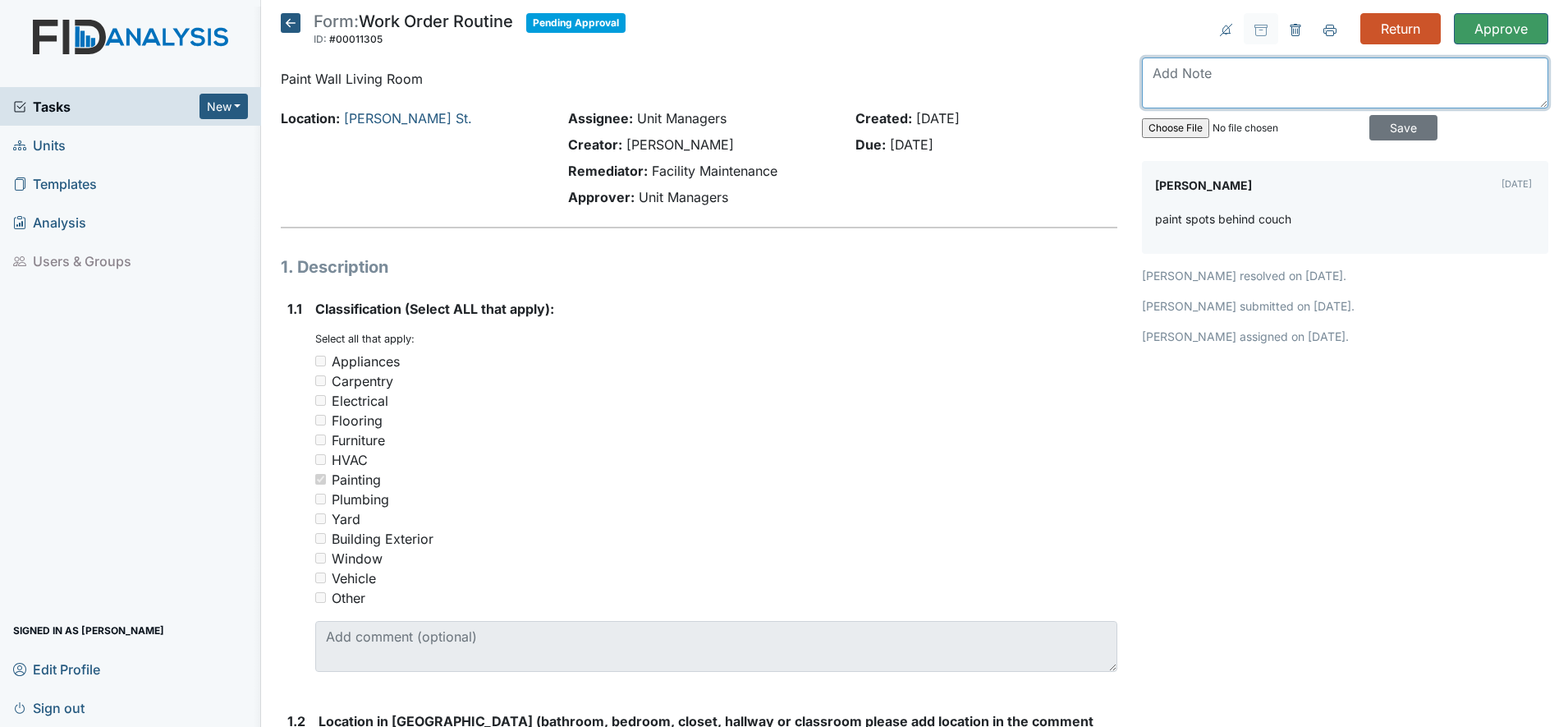
click at [1163, 78] on textarea at bounding box center [1345, 83] width 406 height 51
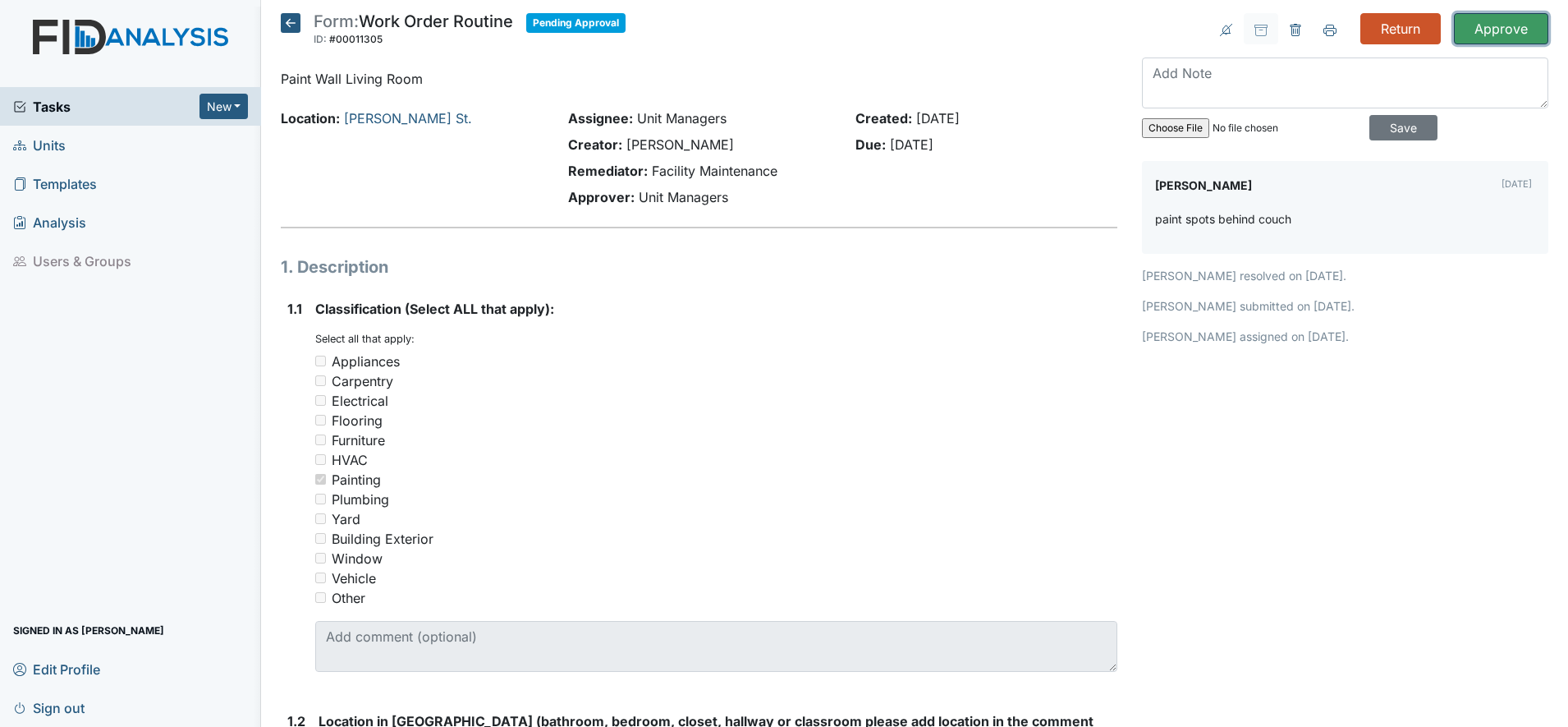
click at [1495, 23] on input "Approve" at bounding box center [1501, 28] width 94 height 31
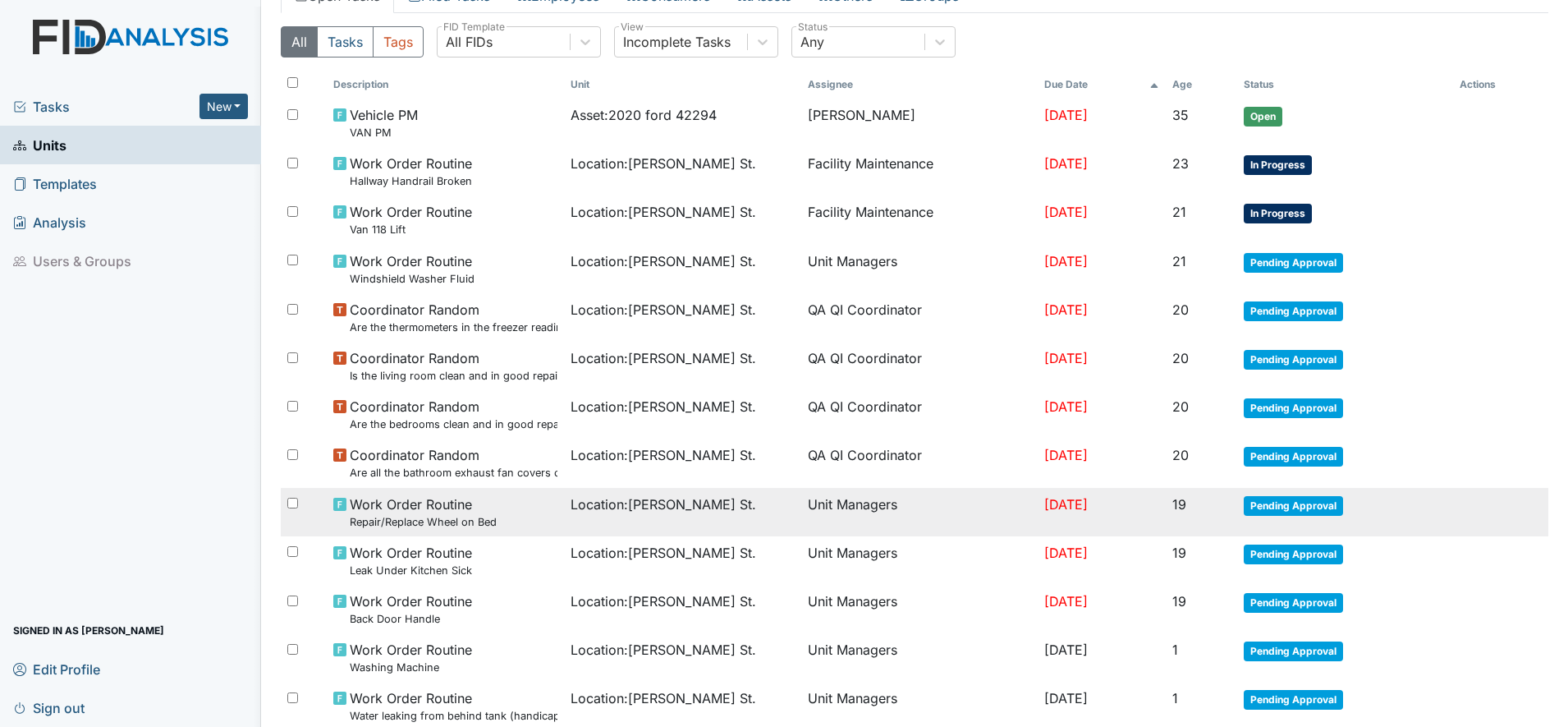
scroll to position [205, 0]
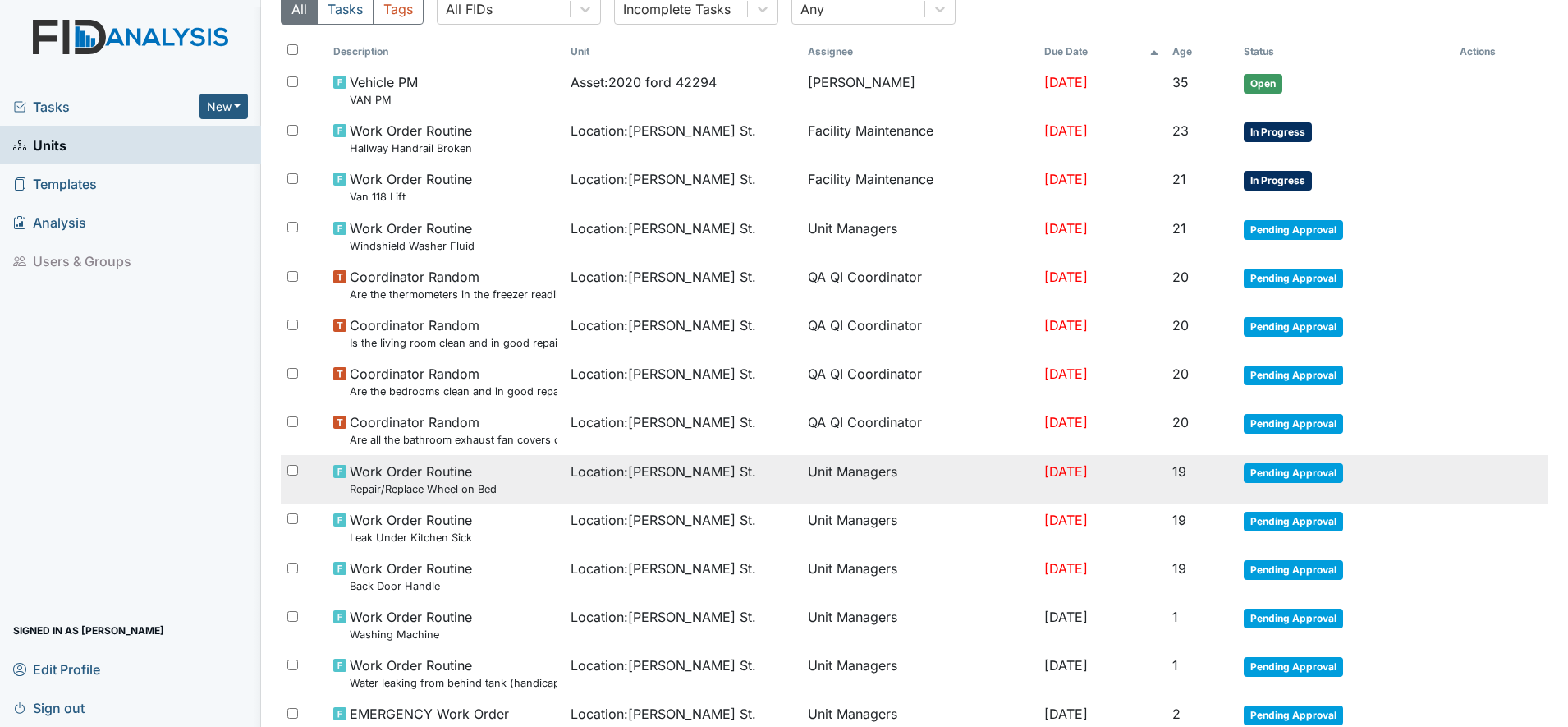
click at [442, 486] on small "Repair/Replace Wheel on Bed" at bounding box center [423, 489] width 147 height 16
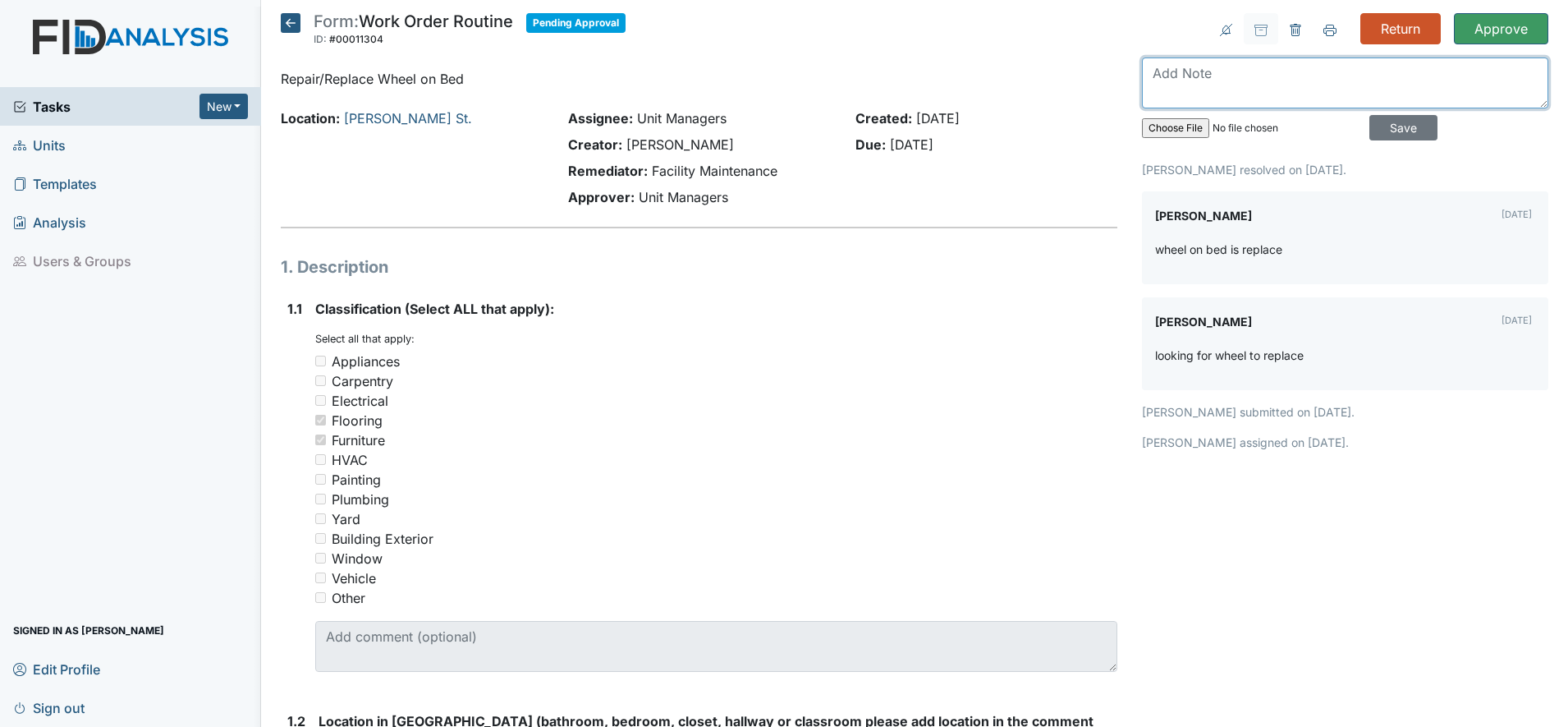
click at [1152, 75] on textarea at bounding box center [1345, 83] width 406 height 51
click at [1417, 95] on textarea "Wheel has been replaced board removed to allow staff to move bed freely when cl…" at bounding box center [1345, 83] width 406 height 51
click at [1523, 93] on textarea "Wheel has been replaced board removed to allow staff to move bed freely when cl…" at bounding box center [1345, 83] width 406 height 51
click at [1520, 97] on textarea "Wheel has been replaced board removed to allow staff to move bed freely when cl…" at bounding box center [1345, 83] width 406 height 51
click at [1512, 93] on textarea "Wheel has been replaced board removed to allow staff to move bed freely when cl…" at bounding box center [1345, 83] width 406 height 51
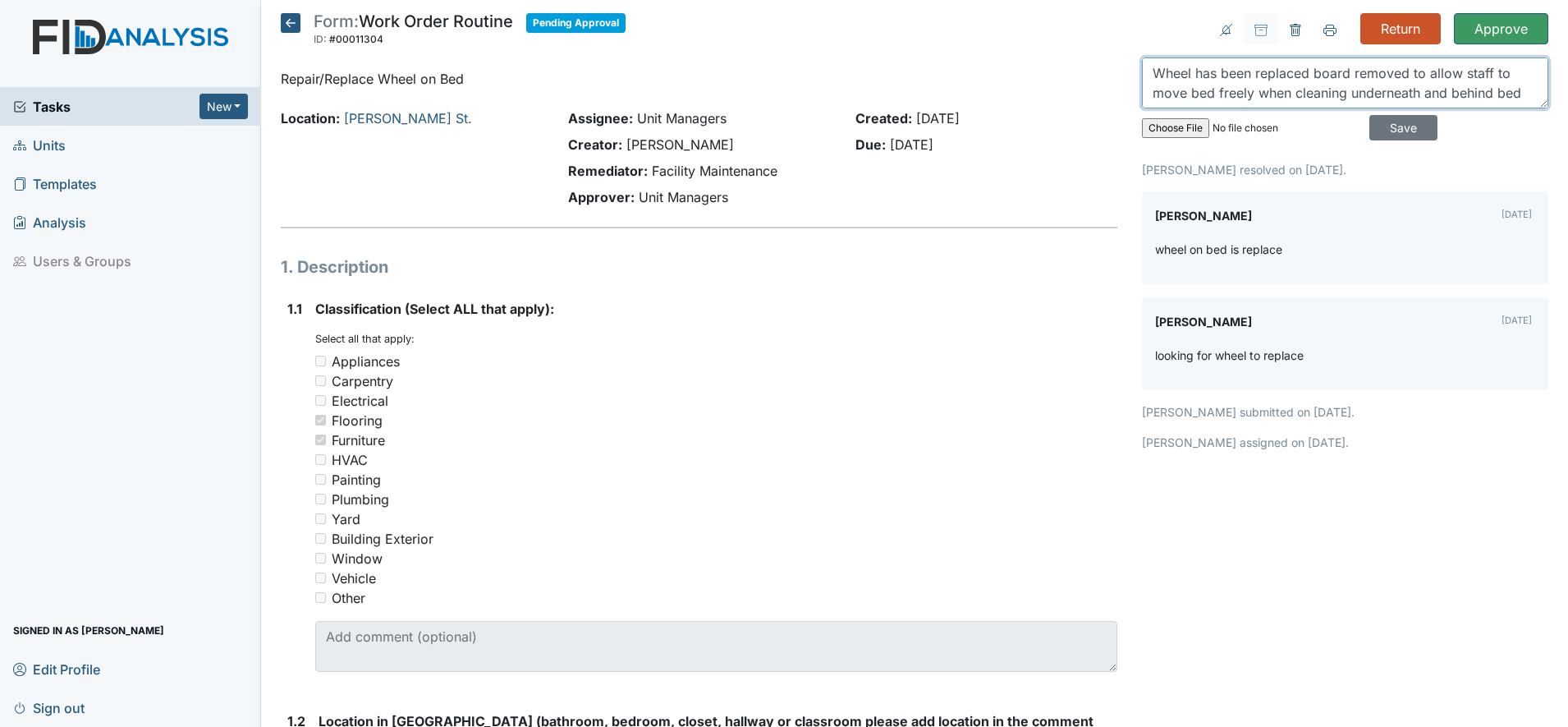
click at [1303, 76] on textarea "Wheel has been replaced board removed to allow staff to move bed freely when cl…" at bounding box center [1345, 83] width 406 height 51
drag, startPoint x: 1364, startPoint y: 71, endPoint x: 1388, endPoint y: 71, distance: 24.0
click at [1369, 71] on textarea "Wheel has been replaced the board removed to allow staff to move bed freely whe…" at bounding box center [1345, 83] width 406 height 51
type textarea "Wheel has been replaced the board has been removed to allow staff to move bed f…"
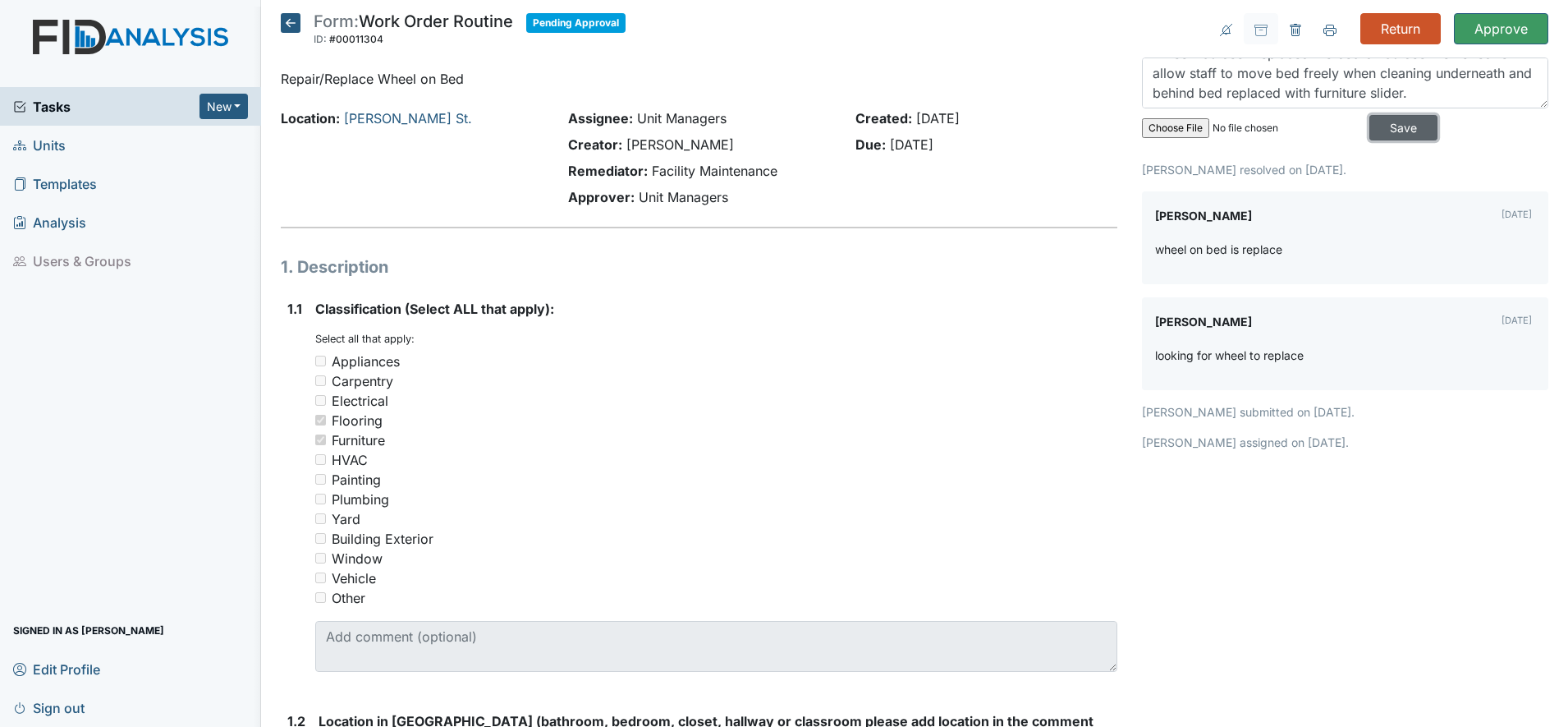
click at [1374, 126] on input "Save" at bounding box center [1403, 127] width 68 height 26
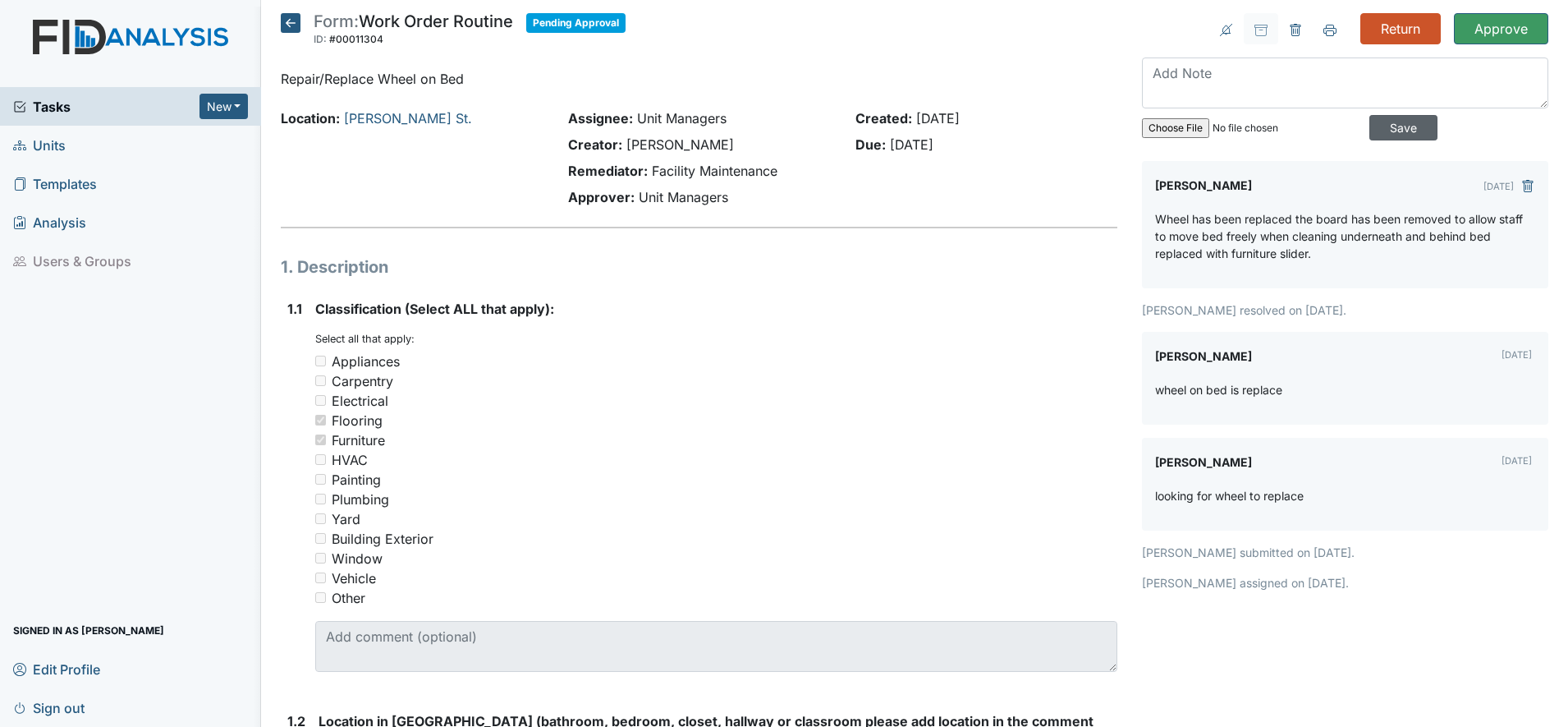
scroll to position [0, 0]
click at [1487, 26] on input "Approve" at bounding box center [1501, 28] width 94 height 31
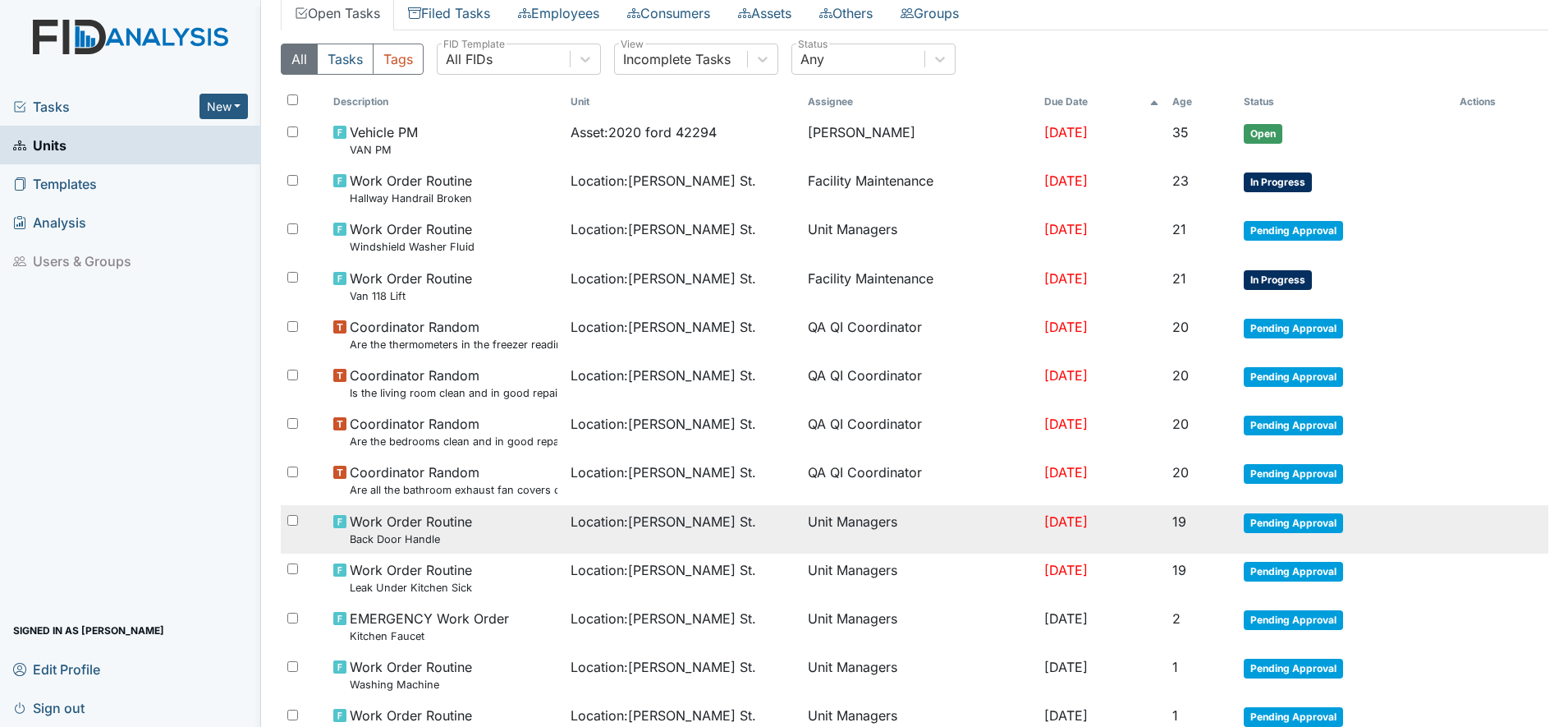
scroll to position [205, 0]
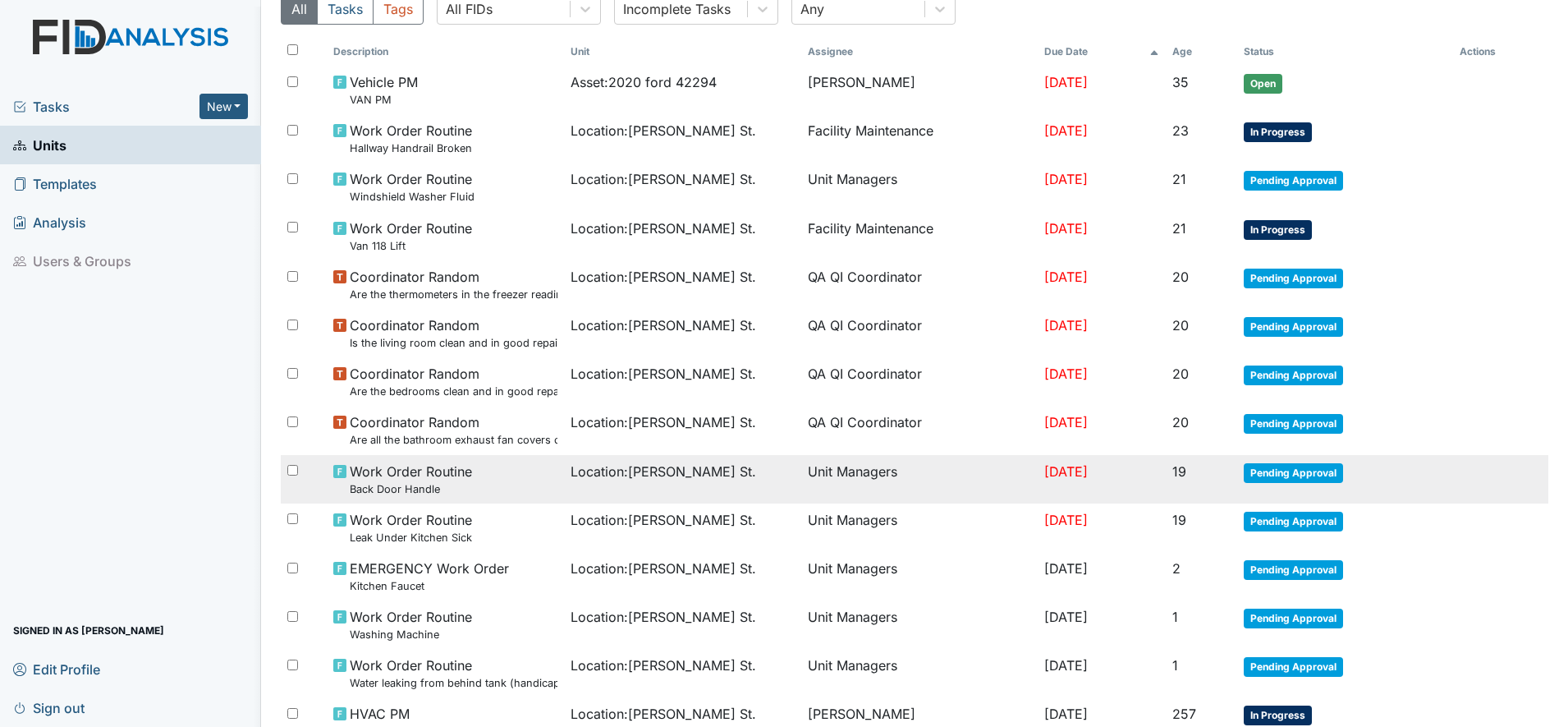
click at [411, 474] on span "Work Order Routine Back Door Handle" at bounding box center [411, 479] width 123 height 35
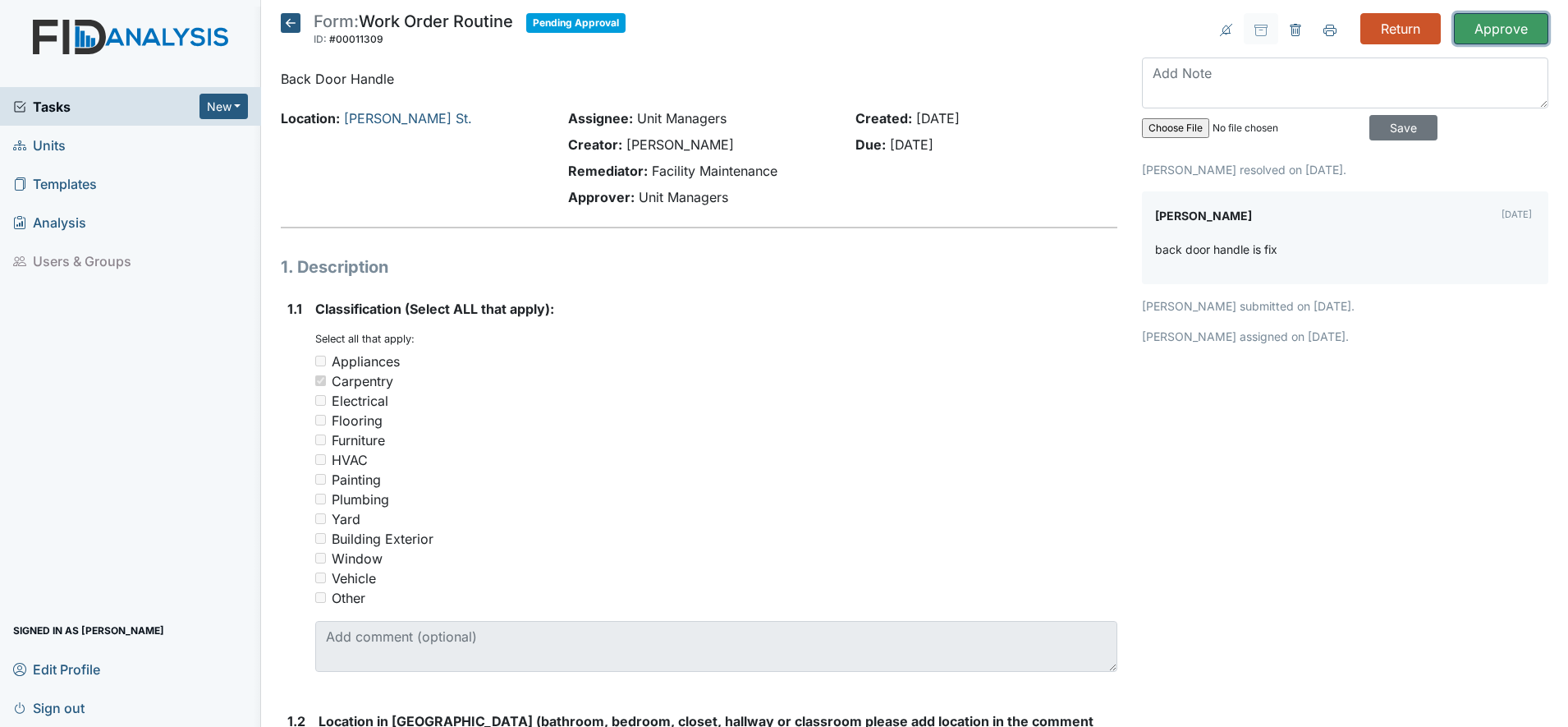
click at [1480, 29] on input "Approve" at bounding box center [1501, 28] width 94 height 31
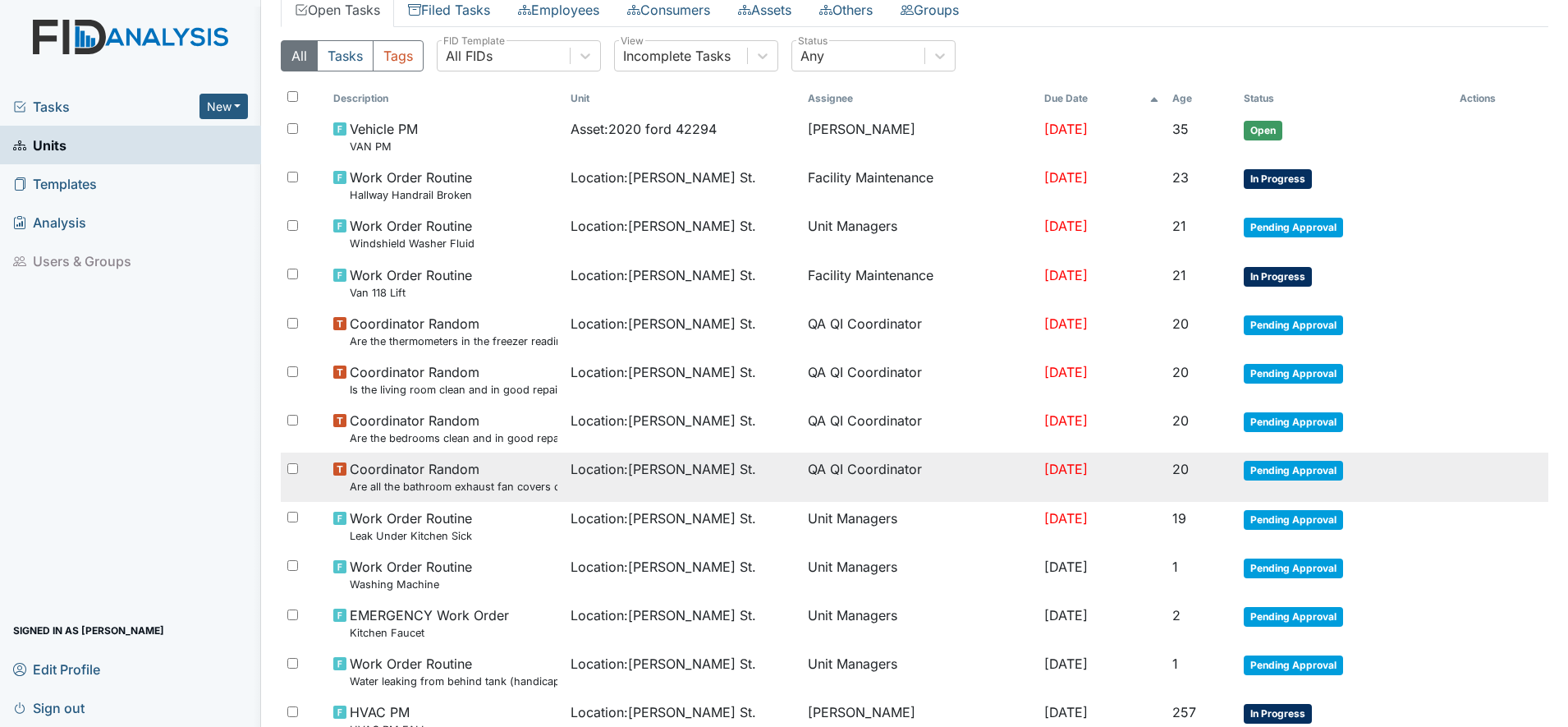
scroll to position [205, 0]
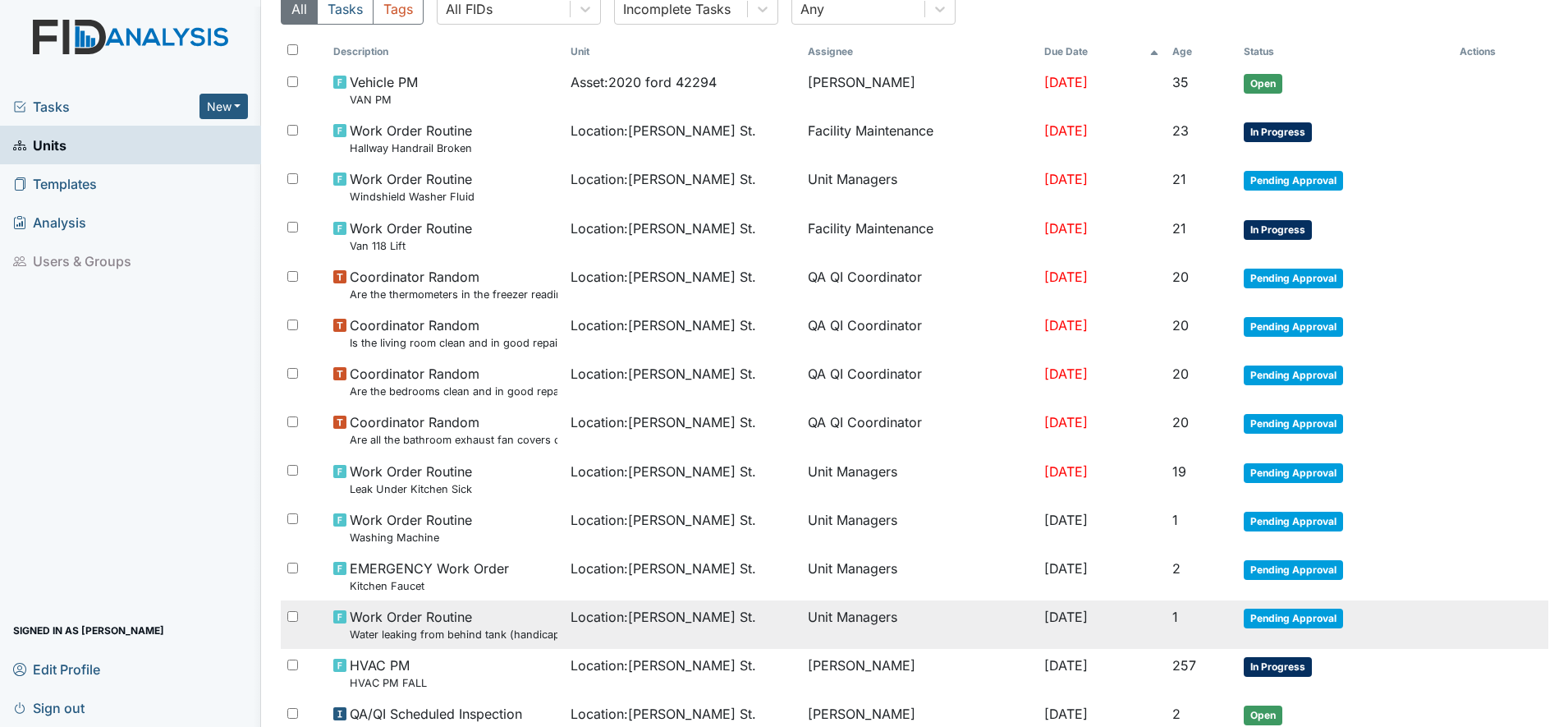
click at [452, 634] on small "Water leaking from behind tank (handicapped bathroom)" at bounding box center [454, 634] width 208 height 16
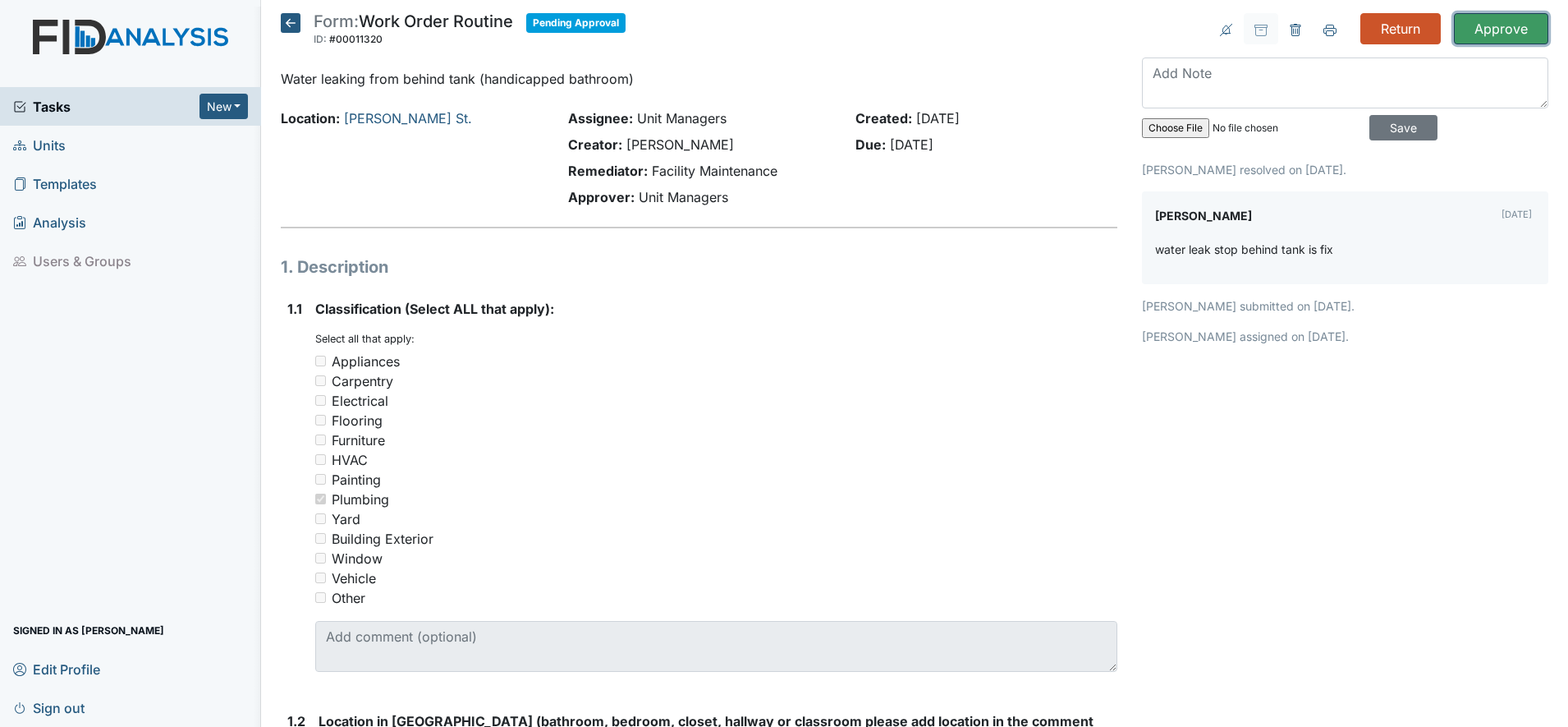
click at [1486, 26] on input "Approve" at bounding box center [1501, 28] width 94 height 31
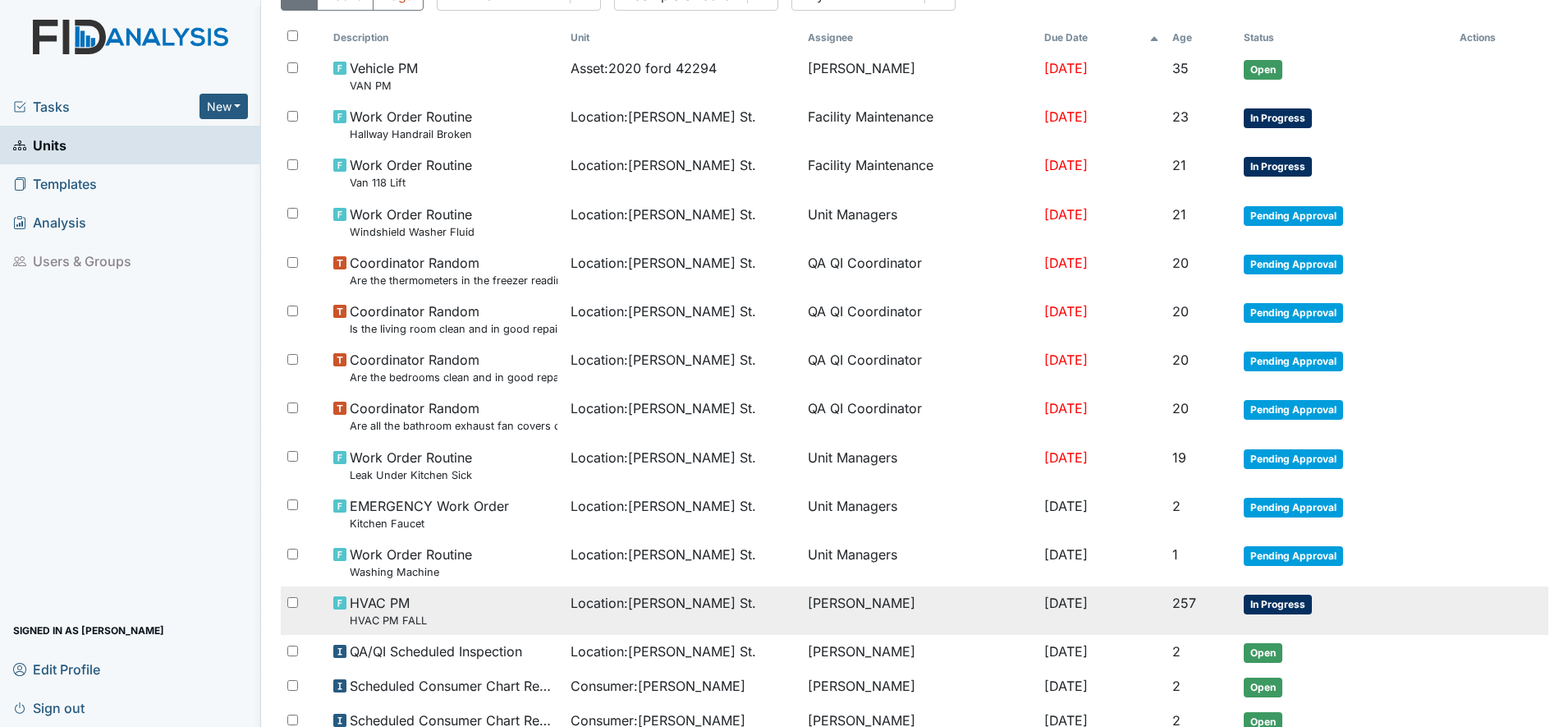
scroll to position [308, 0]
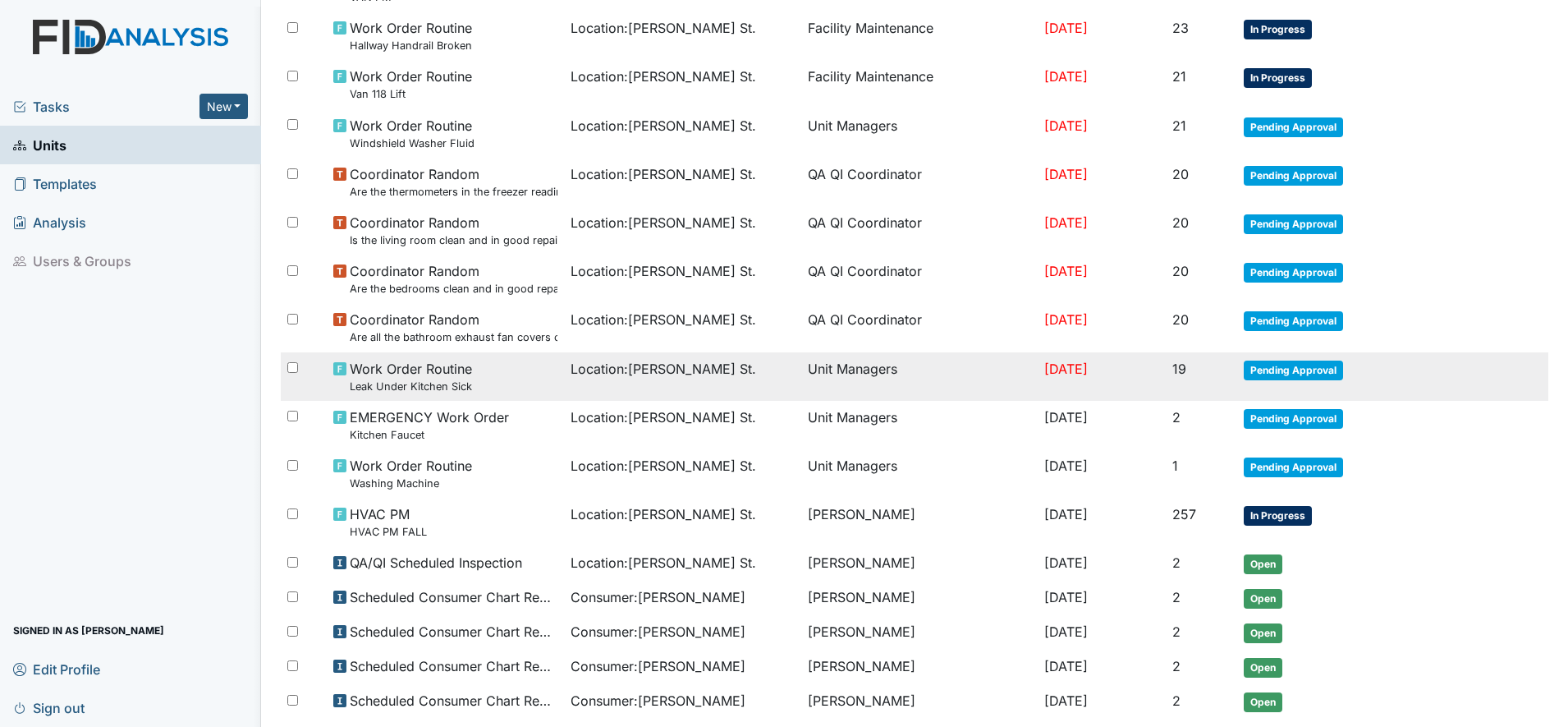
click at [474, 378] on div "Work Order Routine Leak Under Kitchen Sick" at bounding box center [445, 376] width 224 height 35
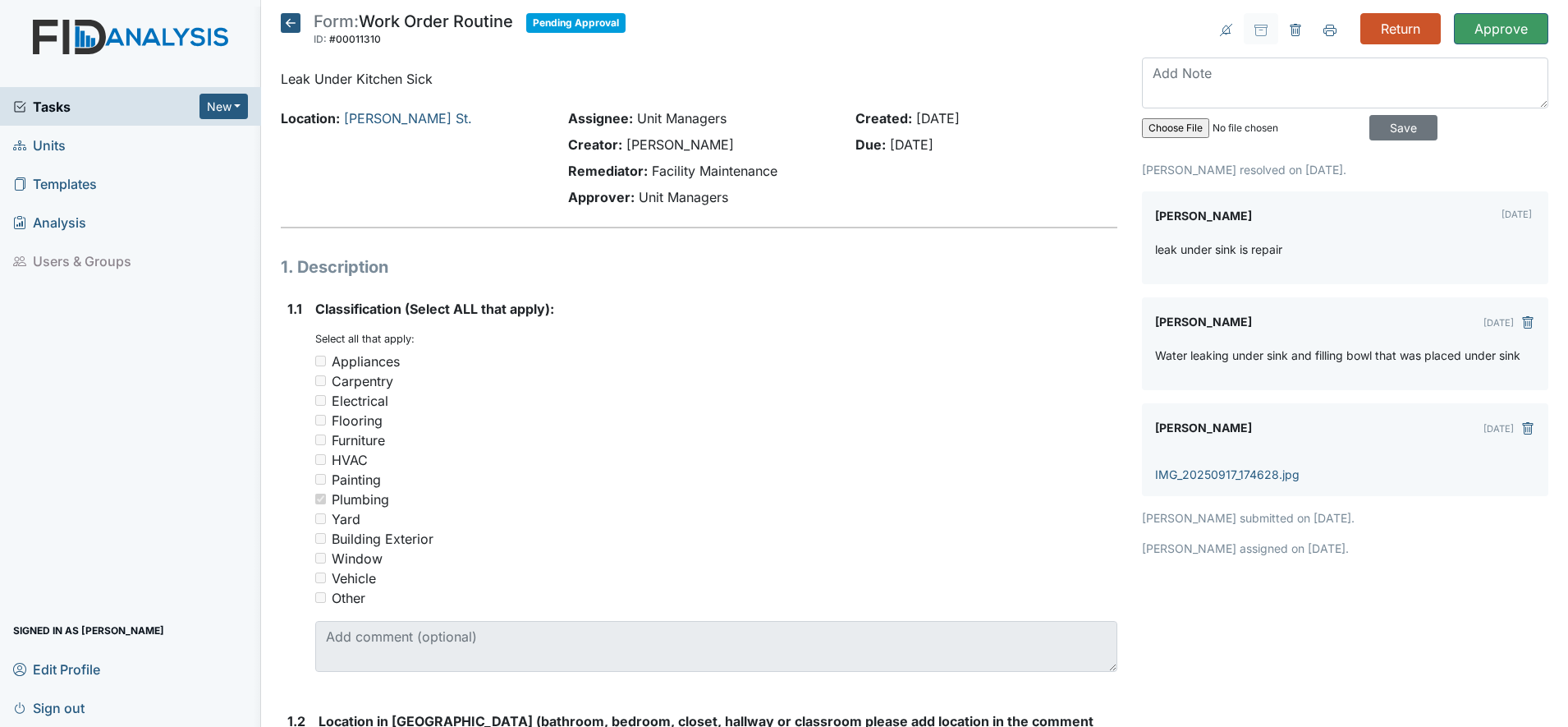
click at [294, 25] on icon at bounding box center [291, 23] width 19 height 19
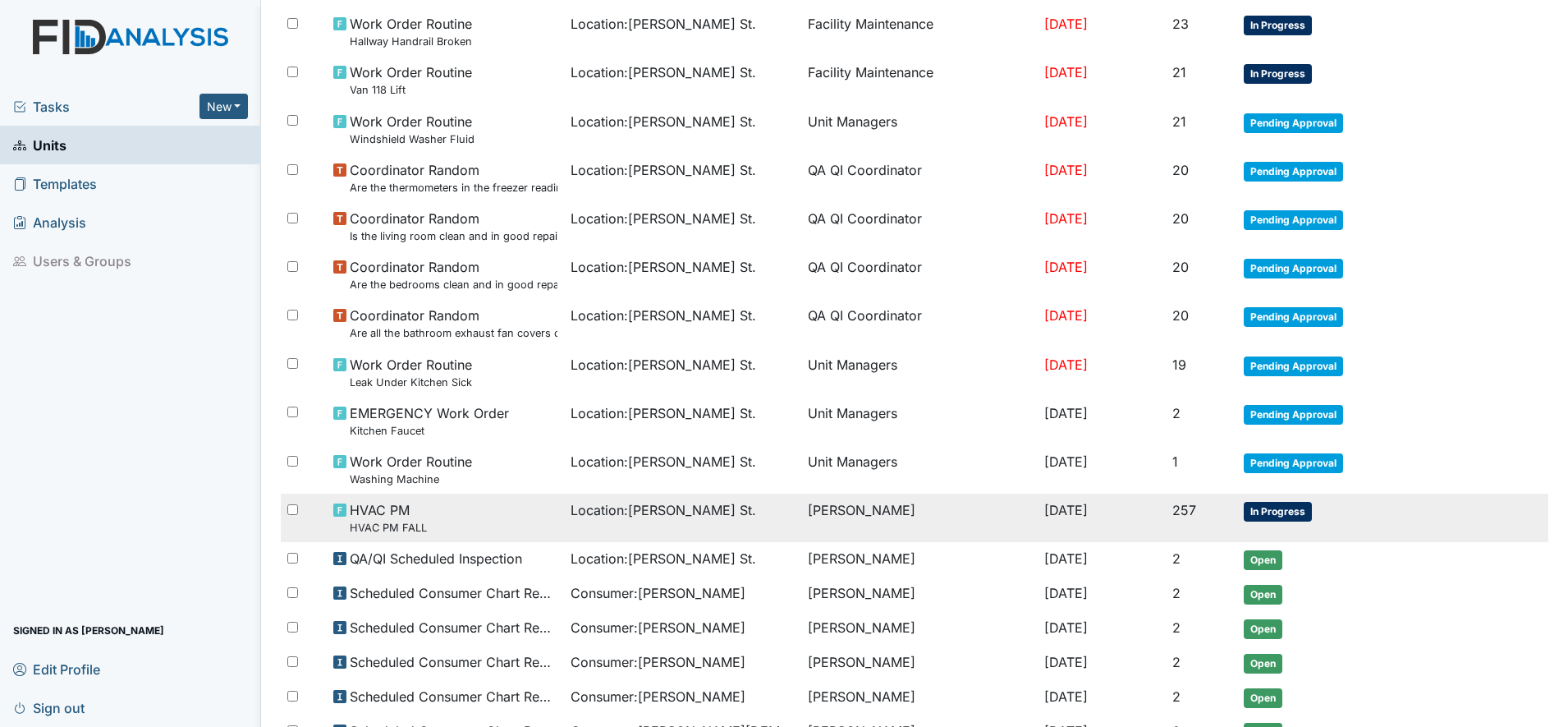
scroll to position [308, 0]
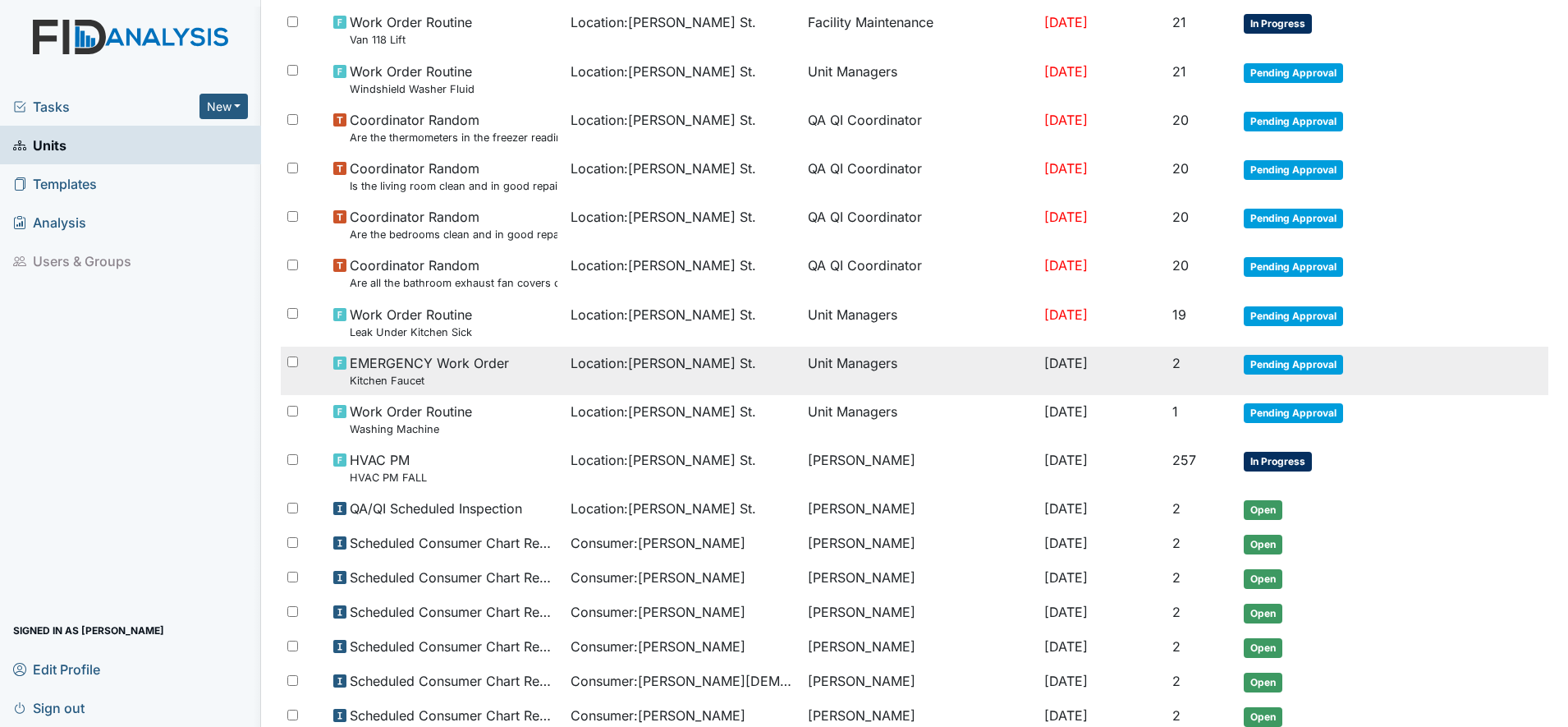
click at [624, 370] on span "Location : Wilson St." at bounding box center [664, 363] width 186 height 19
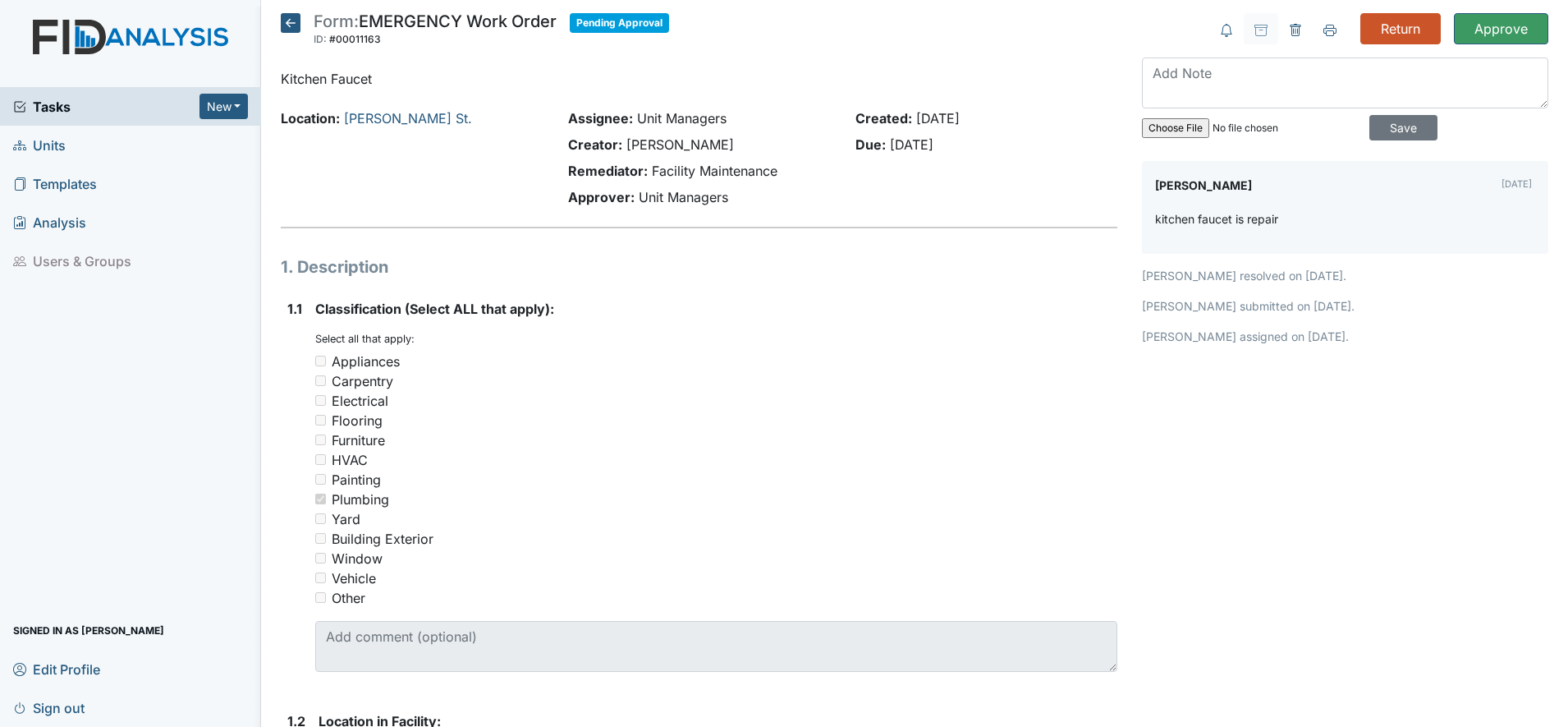
click at [290, 23] on icon at bounding box center [291, 23] width 19 height 19
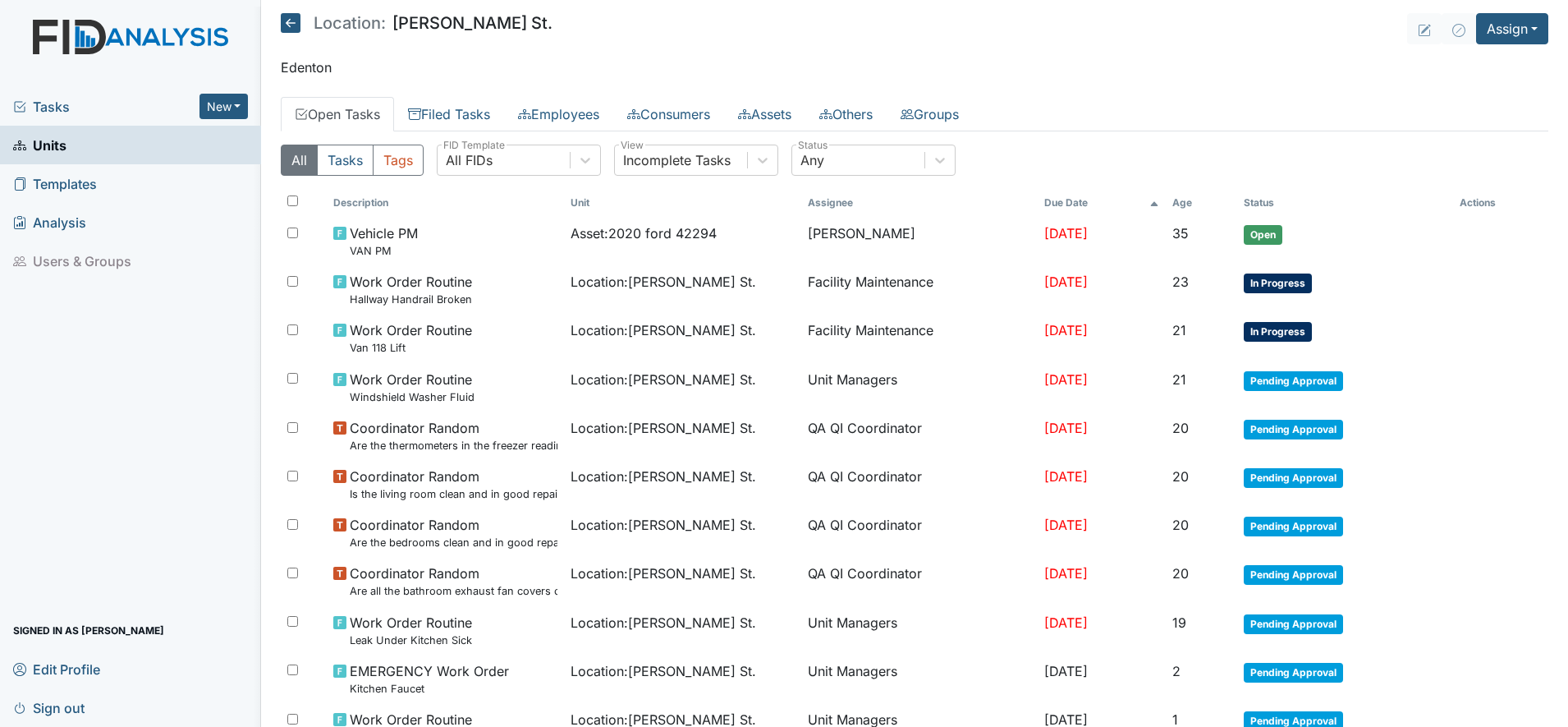
click at [293, 24] on icon at bounding box center [291, 23] width 19 height 19
